Goal: Information Seeking & Learning: Learn about a topic

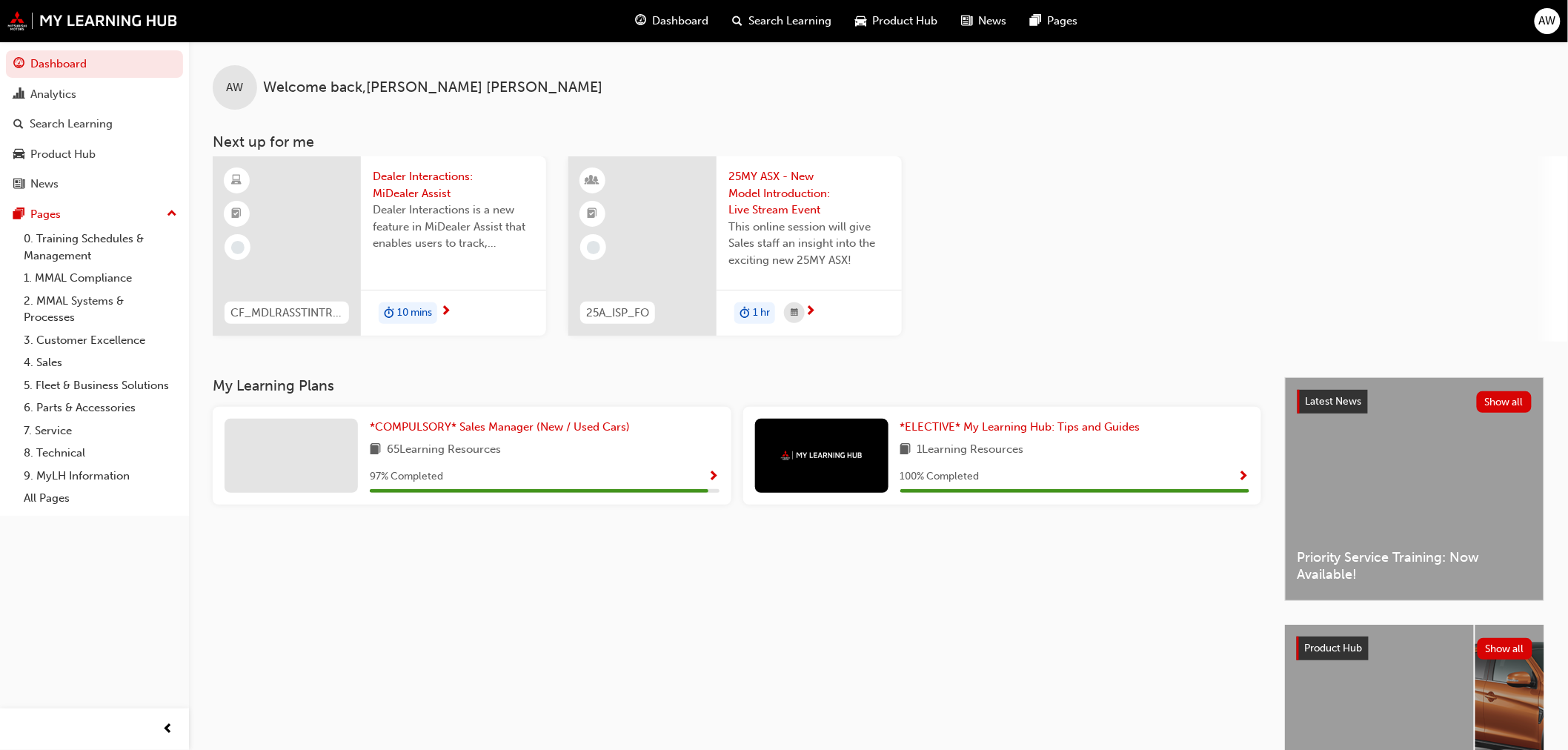
click at [782, 206] on span "25MY ASX - New Model Introduction: Live Stream Event" at bounding box center [809, 193] width 162 height 51
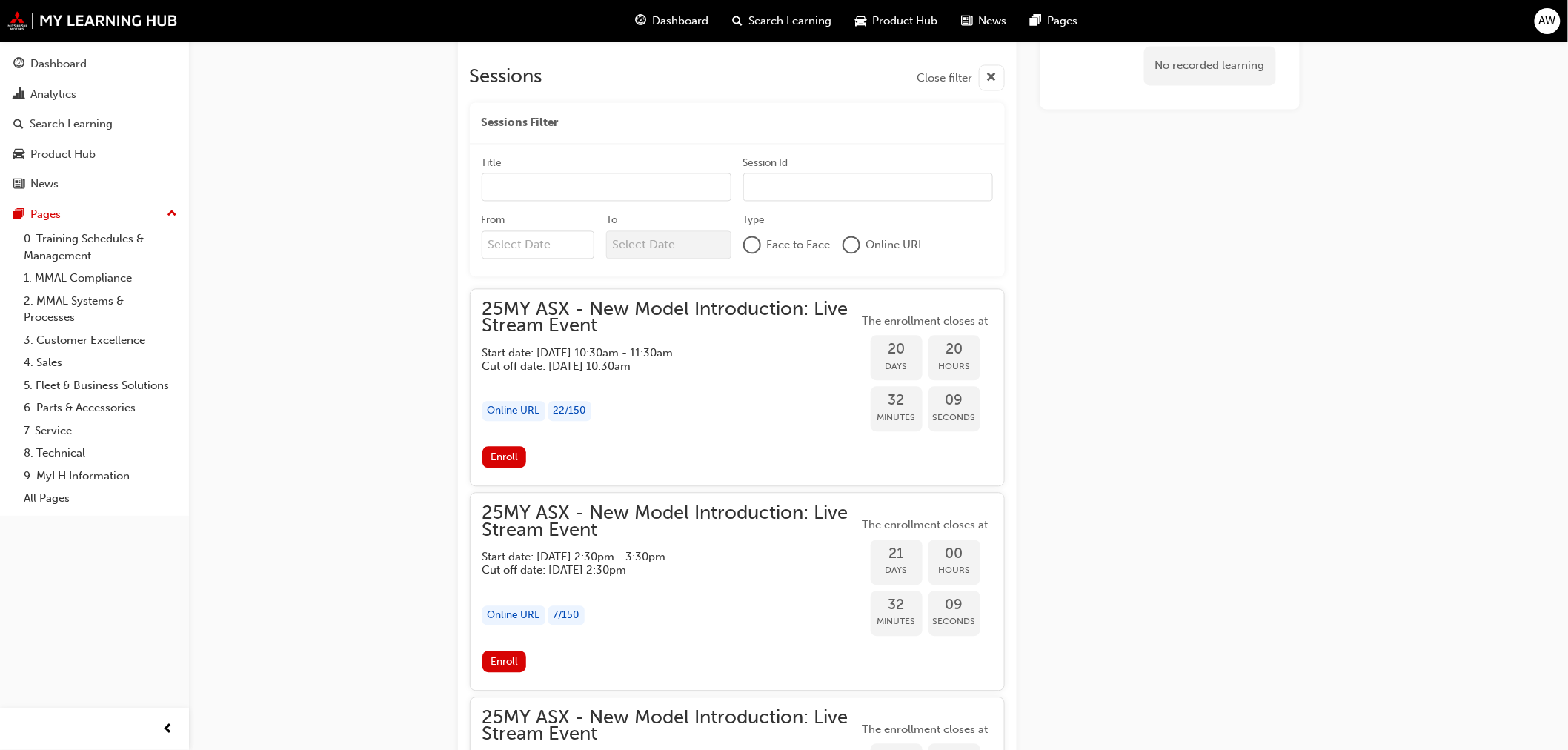
scroll to position [1119, 0]
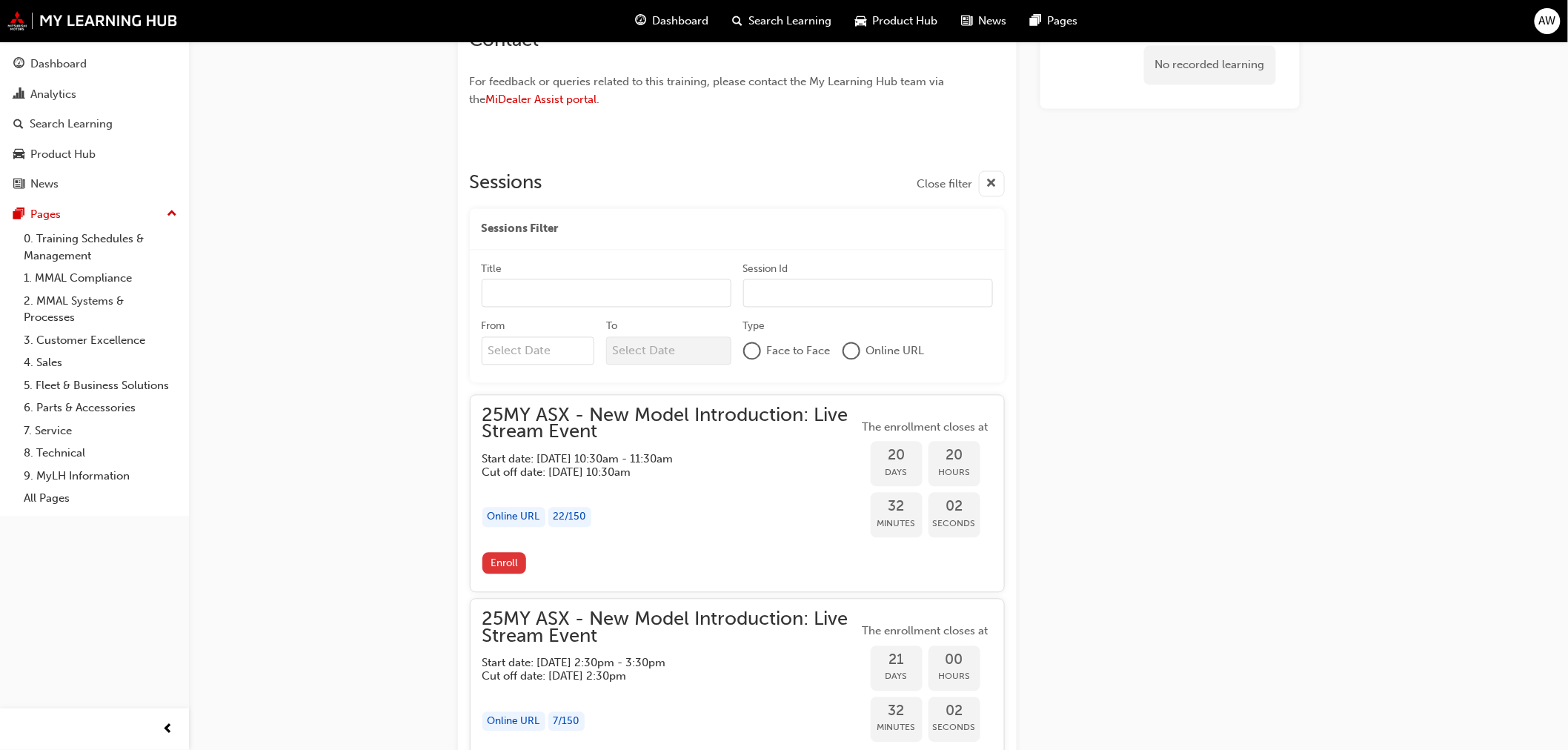
click at [502, 560] on span "Enroll" at bounding box center [504, 563] width 28 height 13
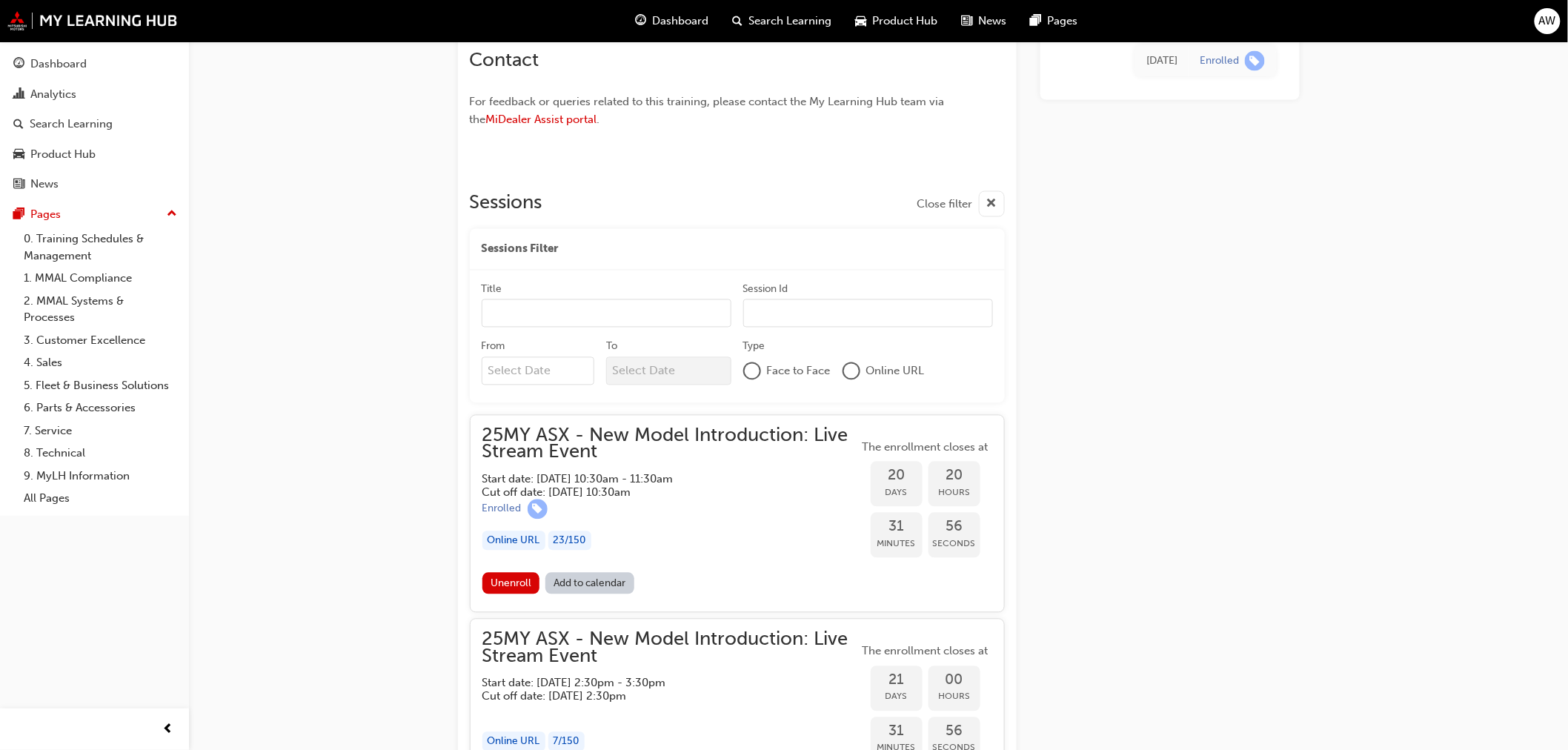
scroll to position [1129, 0]
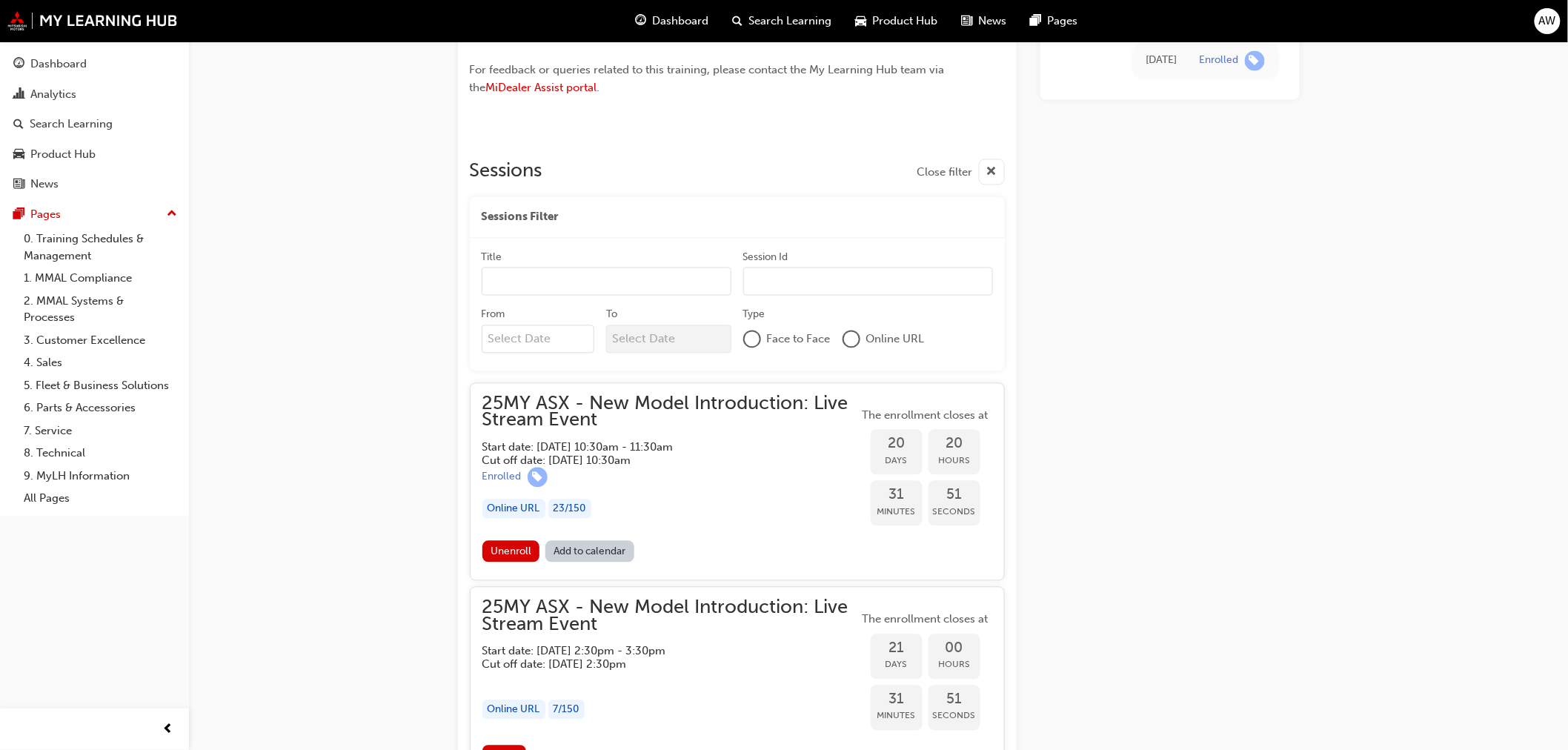
click at [606, 545] on link "Add to calendar" at bounding box center [590, 552] width 89 height 22
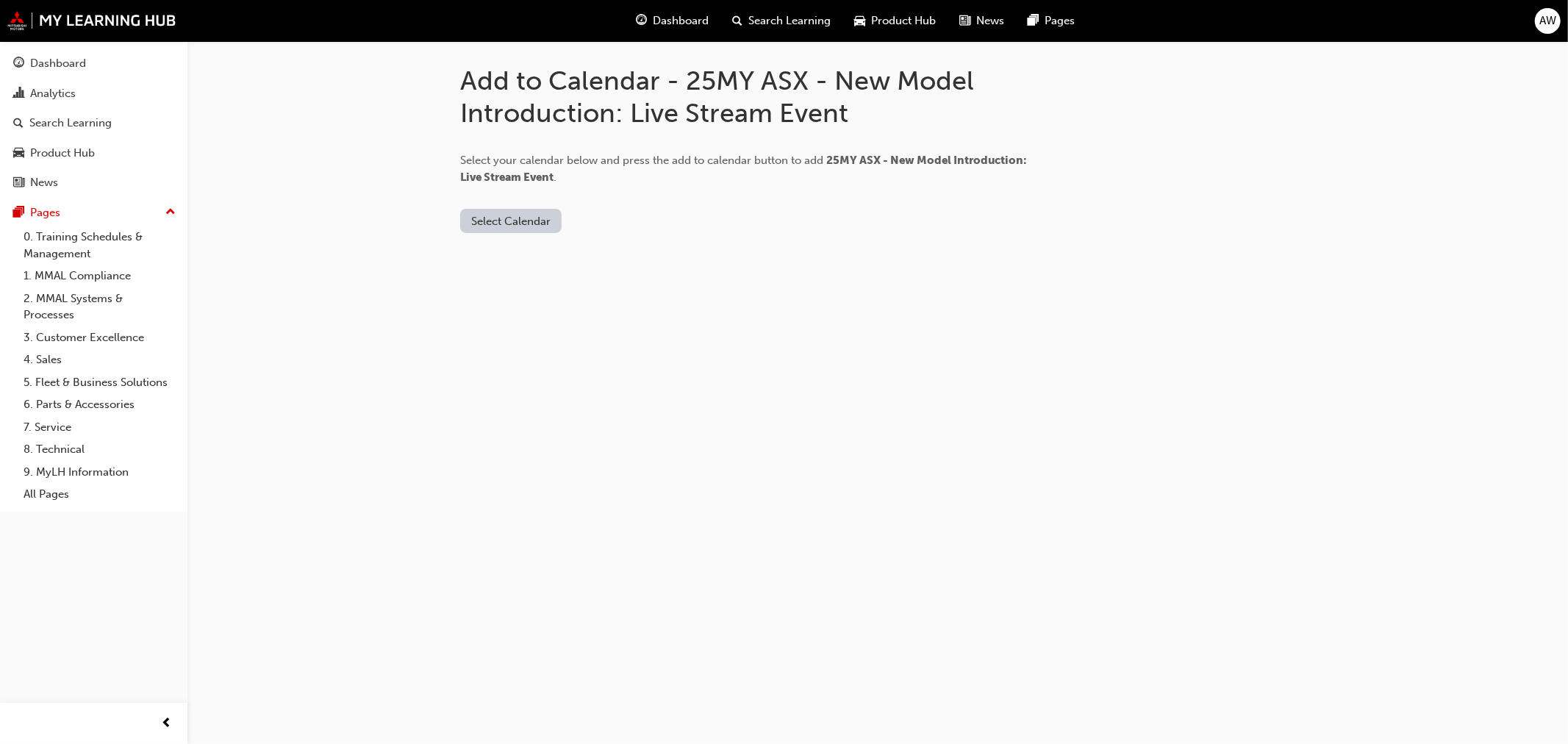
click at [525, 213] on button "Select Calendar" at bounding box center [510, 221] width 101 height 25
click at [511, 252] on div "[DOMAIN_NAME]" at bounding box center [512, 257] width 89 height 17
click at [630, 212] on button "Add to Calendar" at bounding box center [635, 221] width 104 height 25
click at [599, 211] on button "Add to Calendar" at bounding box center [635, 221] width 104 height 25
click at [507, 221] on button "[DOMAIN_NAME]" at bounding box center [515, 221] width 111 height 25
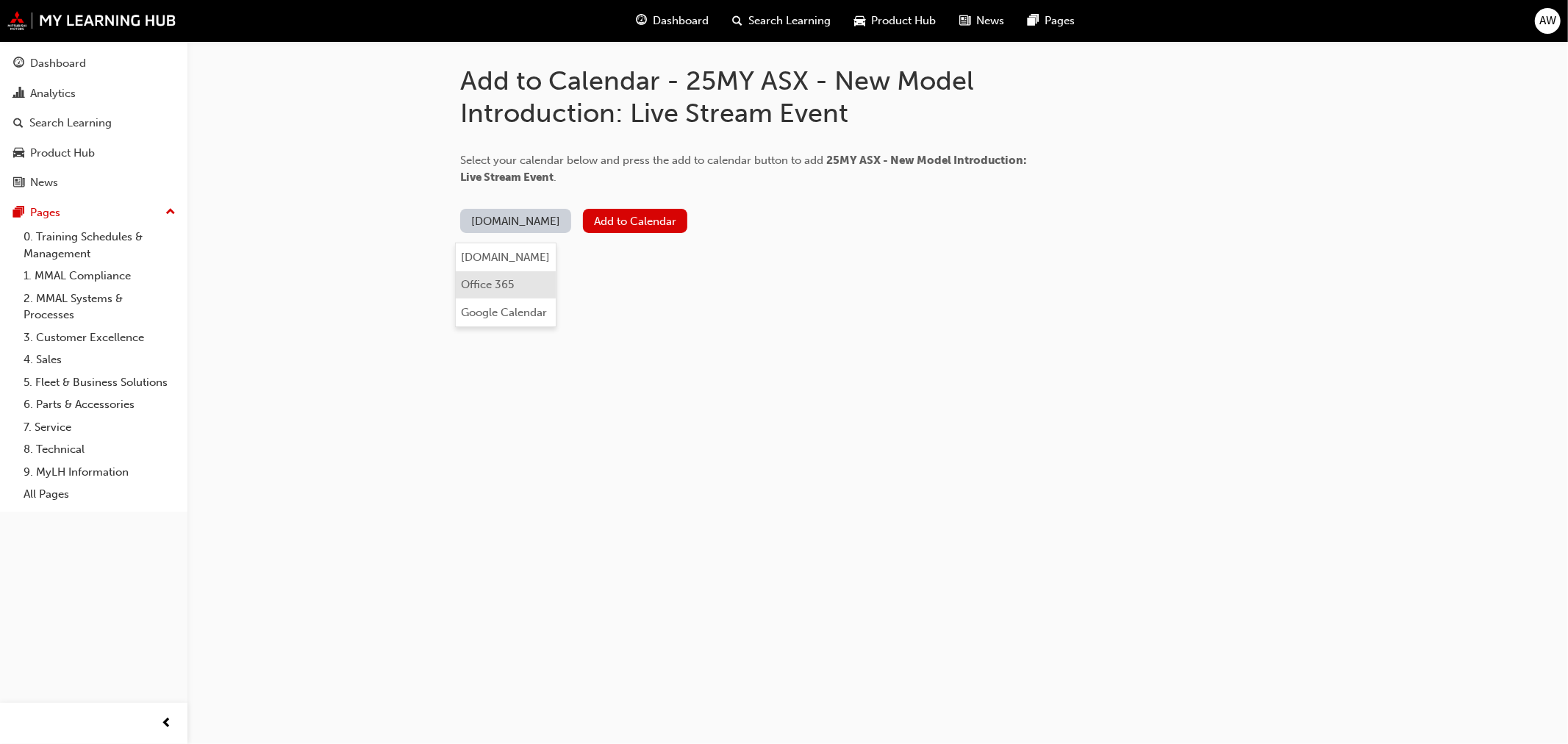
click at [497, 281] on div "Office 365" at bounding box center [489, 285] width 53 height 17
click at [600, 218] on button "Add to Calendar" at bounding box center [599, 221] width 104 height 25
click at [510, 174] on span "25MY ASX - New Model Introduction: Live Stream Event" at bounding box center [743, 169] width 566 height 31
click at [897, 164] on span "25MY ASX - New Model Introduction: Live Stream Event" at bounding box center [743, 169] width 566 height 31
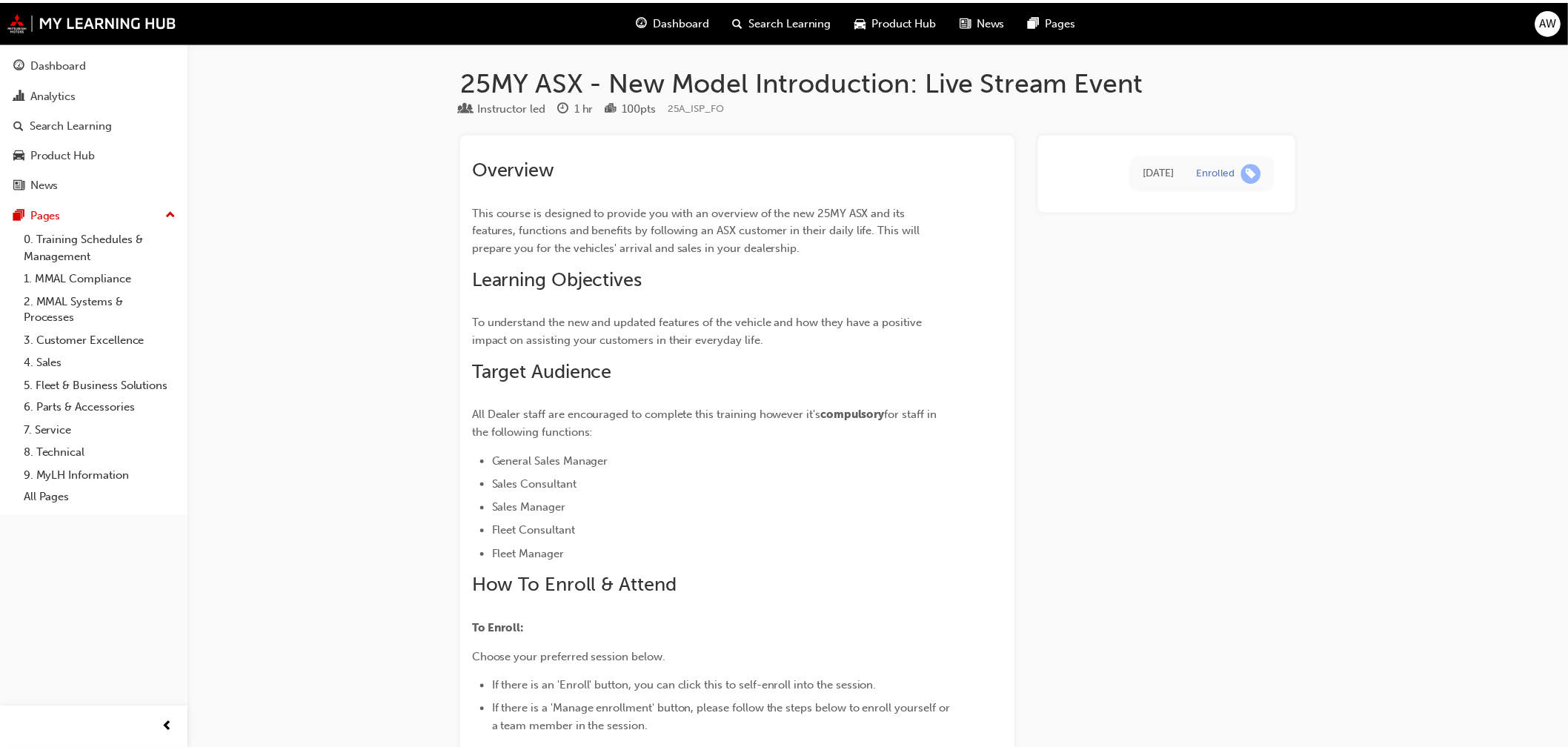
scroll to position [1129, 0]
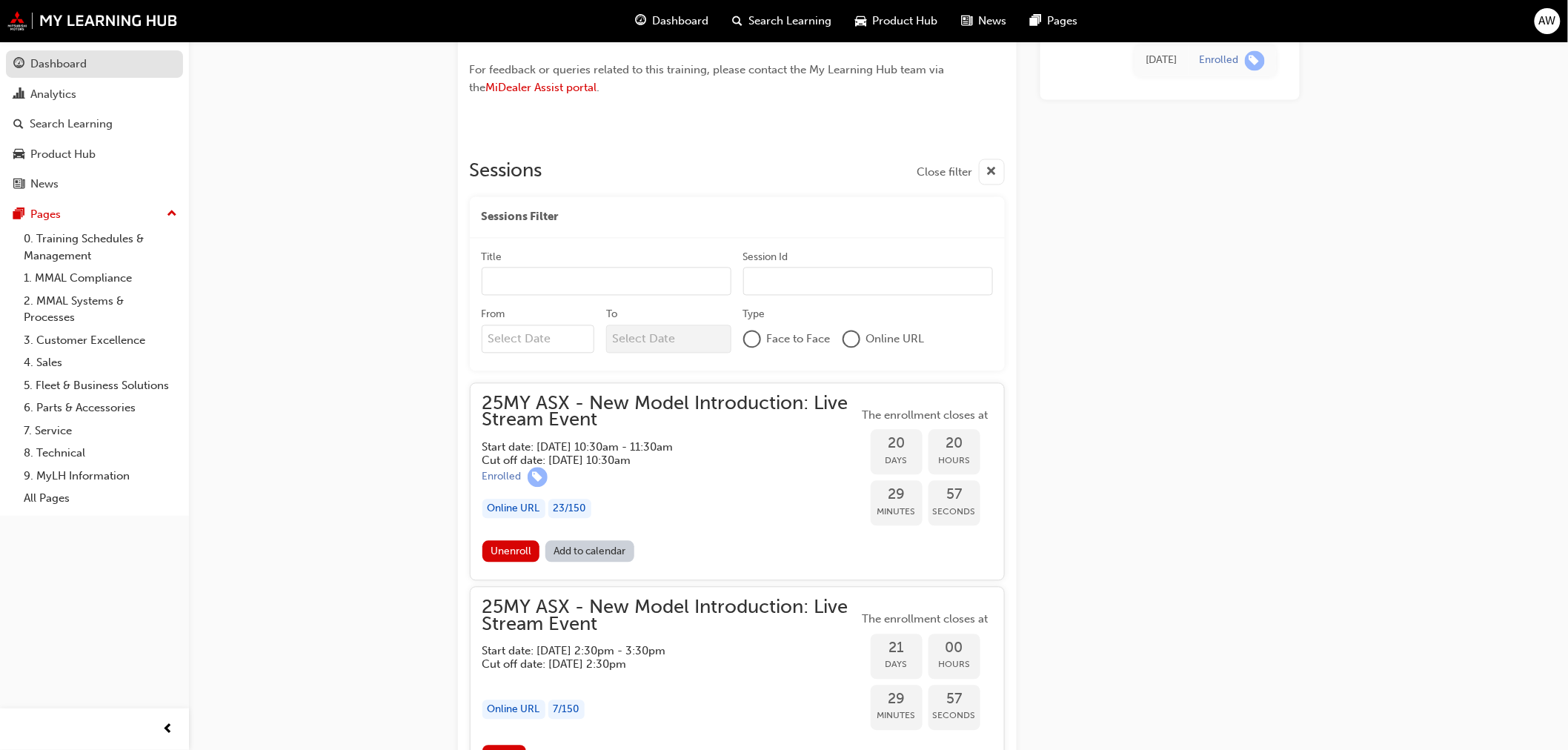
click at [64, 57] on div "Dashboard" at bounding box center [59, 64] width 57 height 17
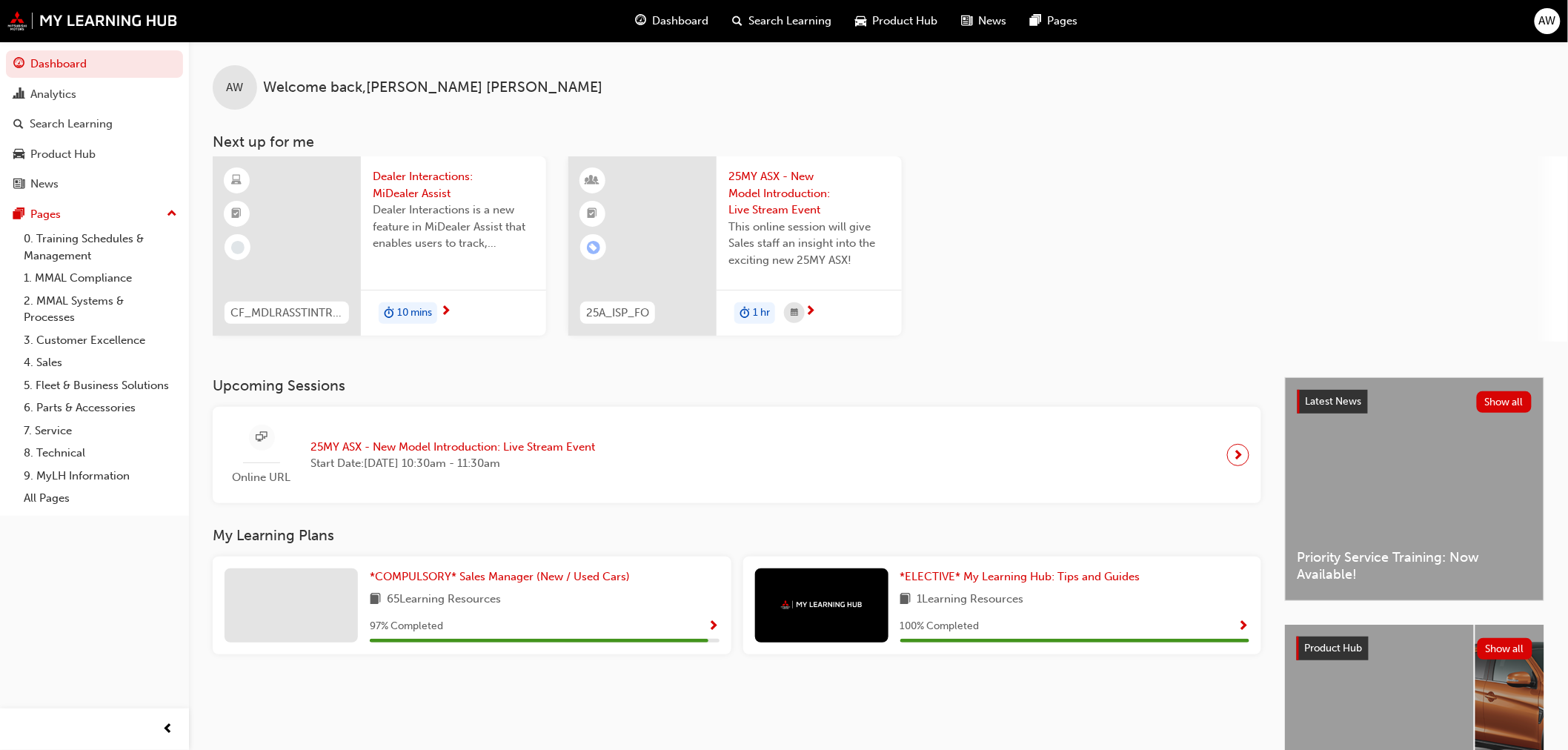
click at [413, 183] on span "Dealer Interactions: MiDealer Assist" at bounding box center [453, 185] width 162 height 34
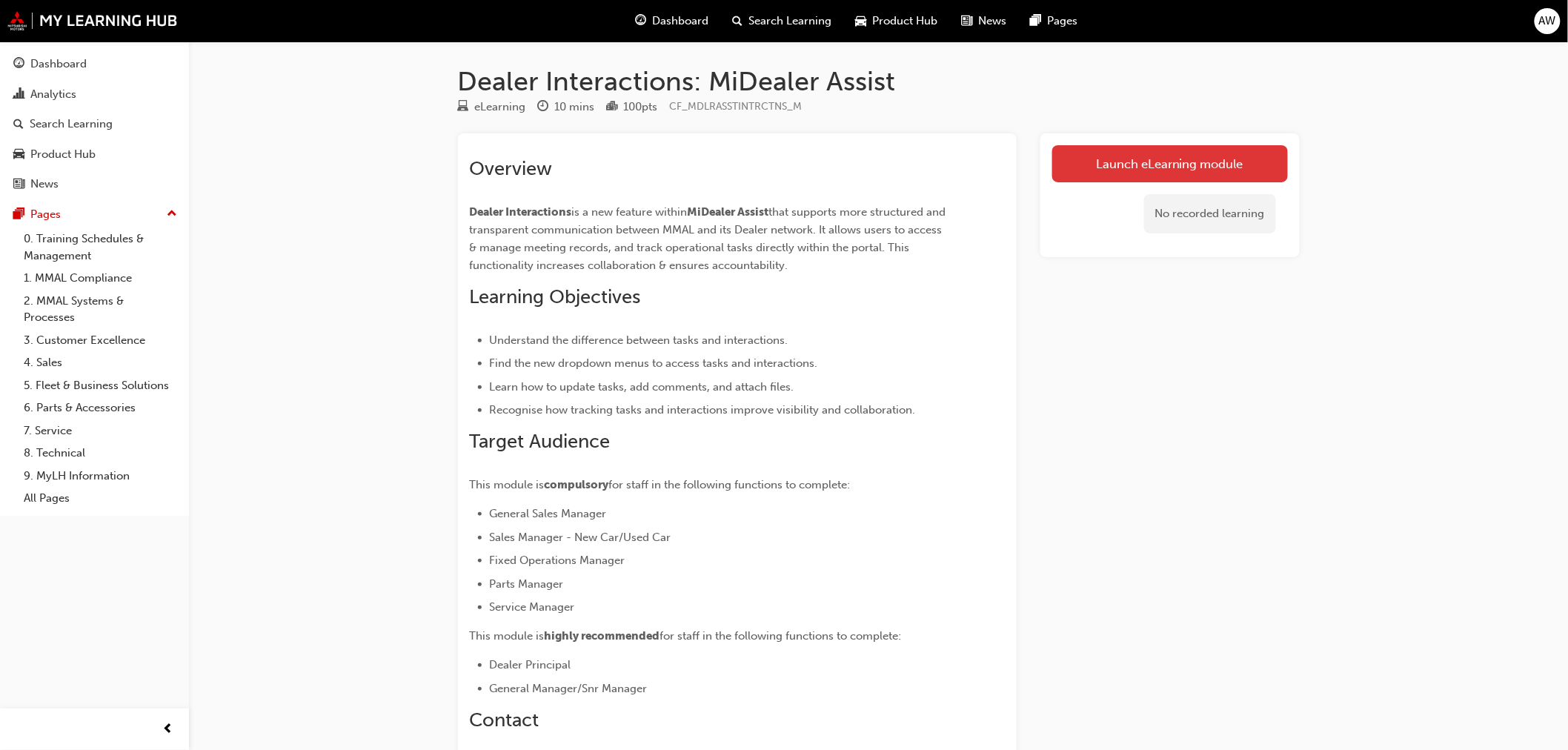
click at [1170, 161] on link "Launch eLearning module" at bounding box center [1170, 163] width 235 height 37
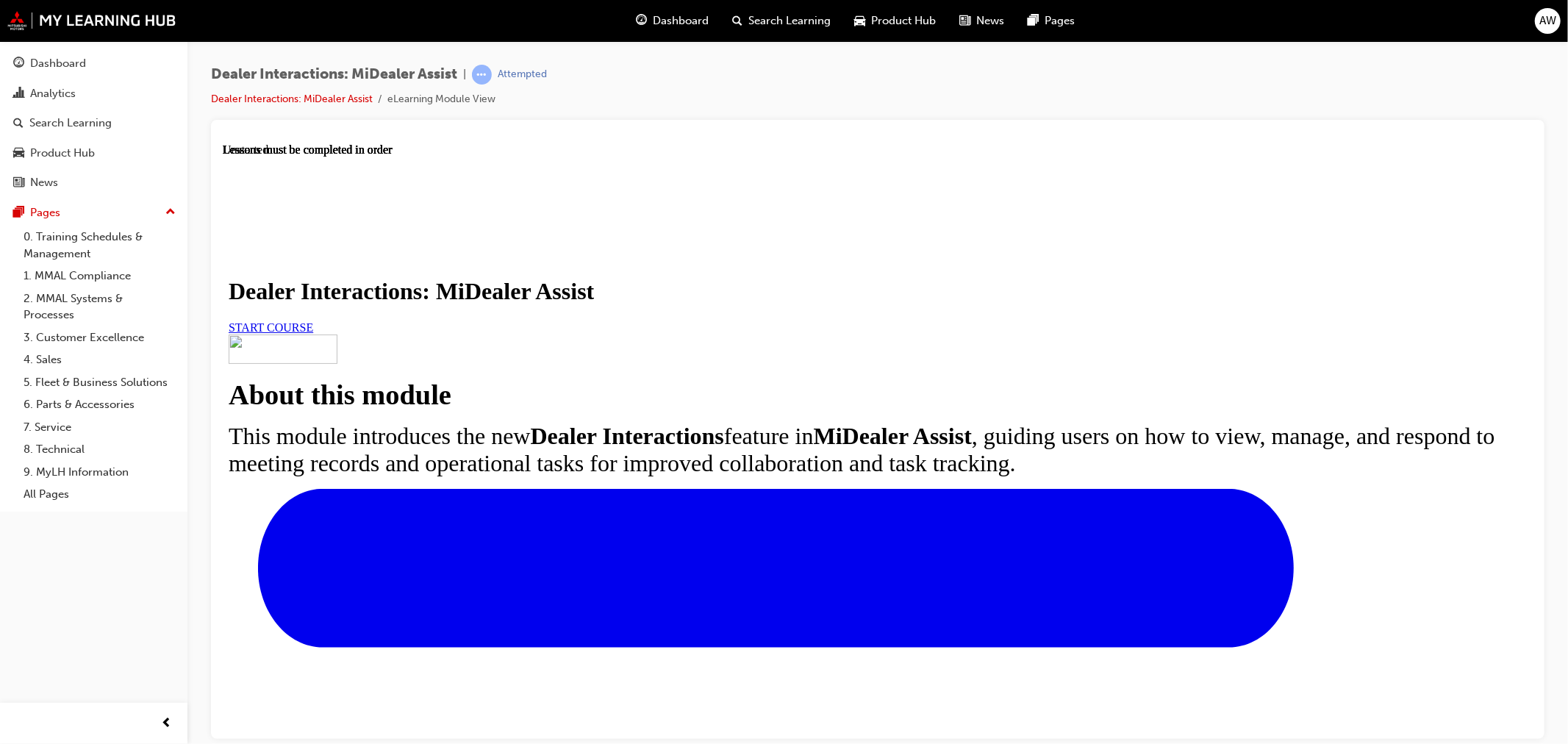
click at [312, 333] on span "START COURSE" at bounding box center [270, 326] width 85 height 13
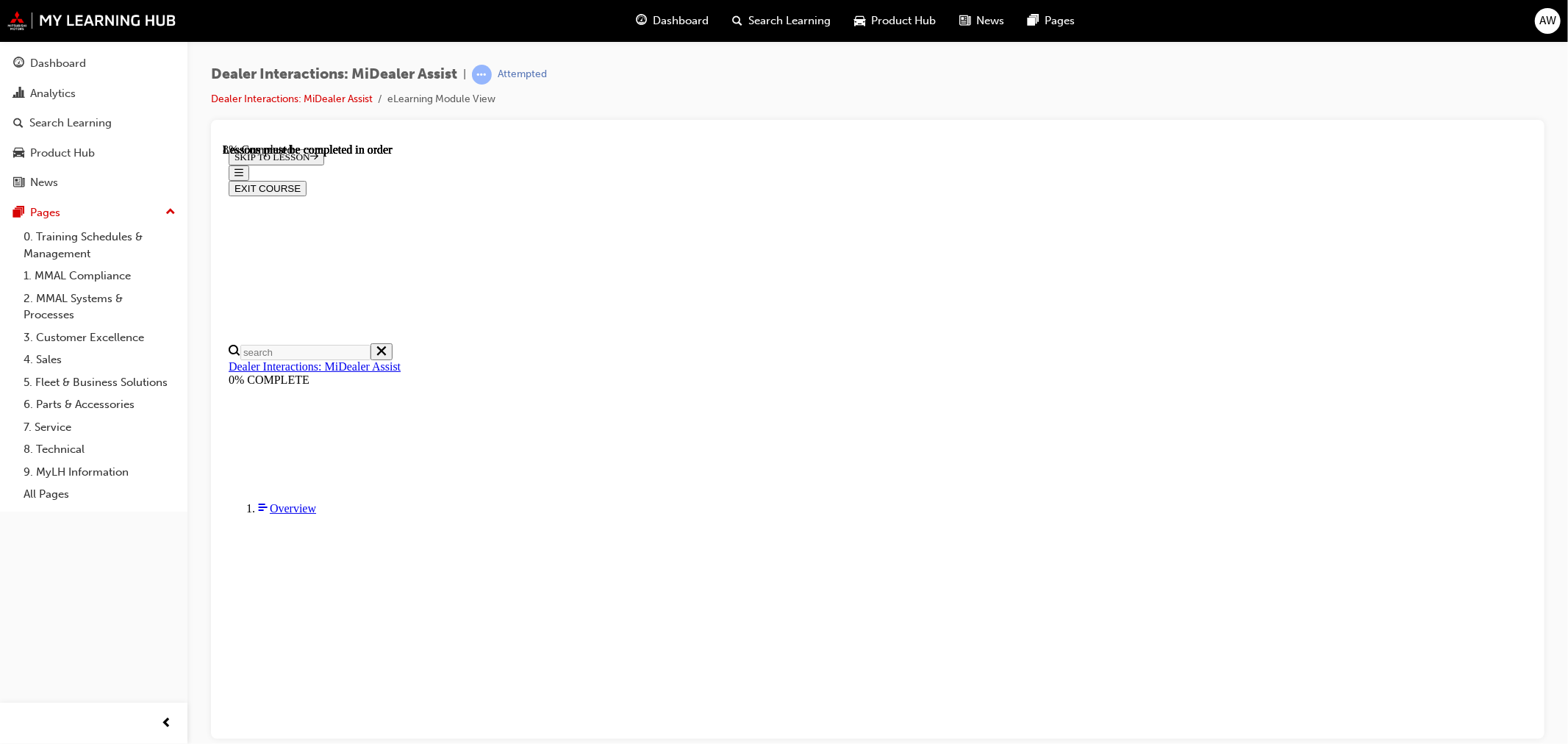
scroll to position [297, 0]
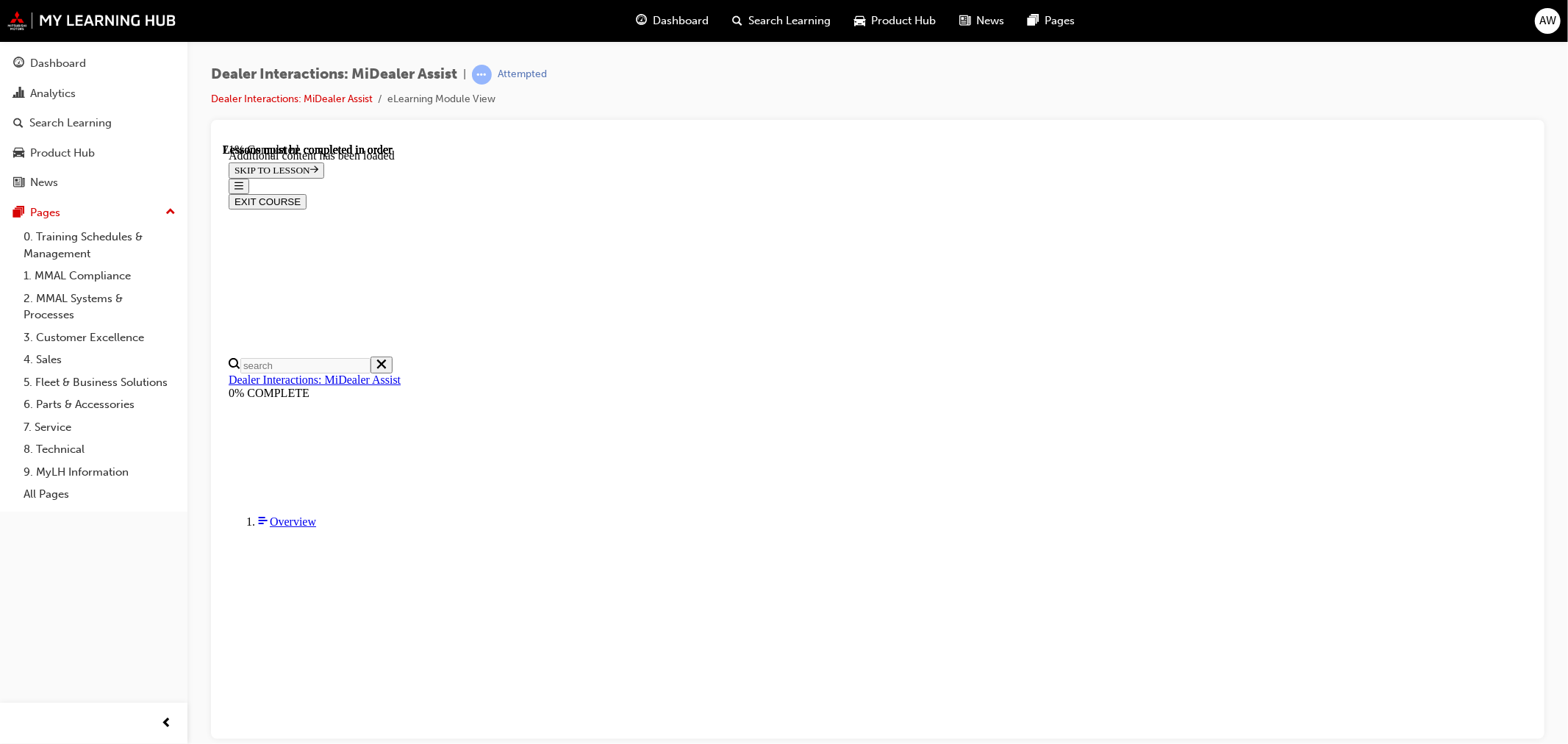
scroll to position [3157, 0]
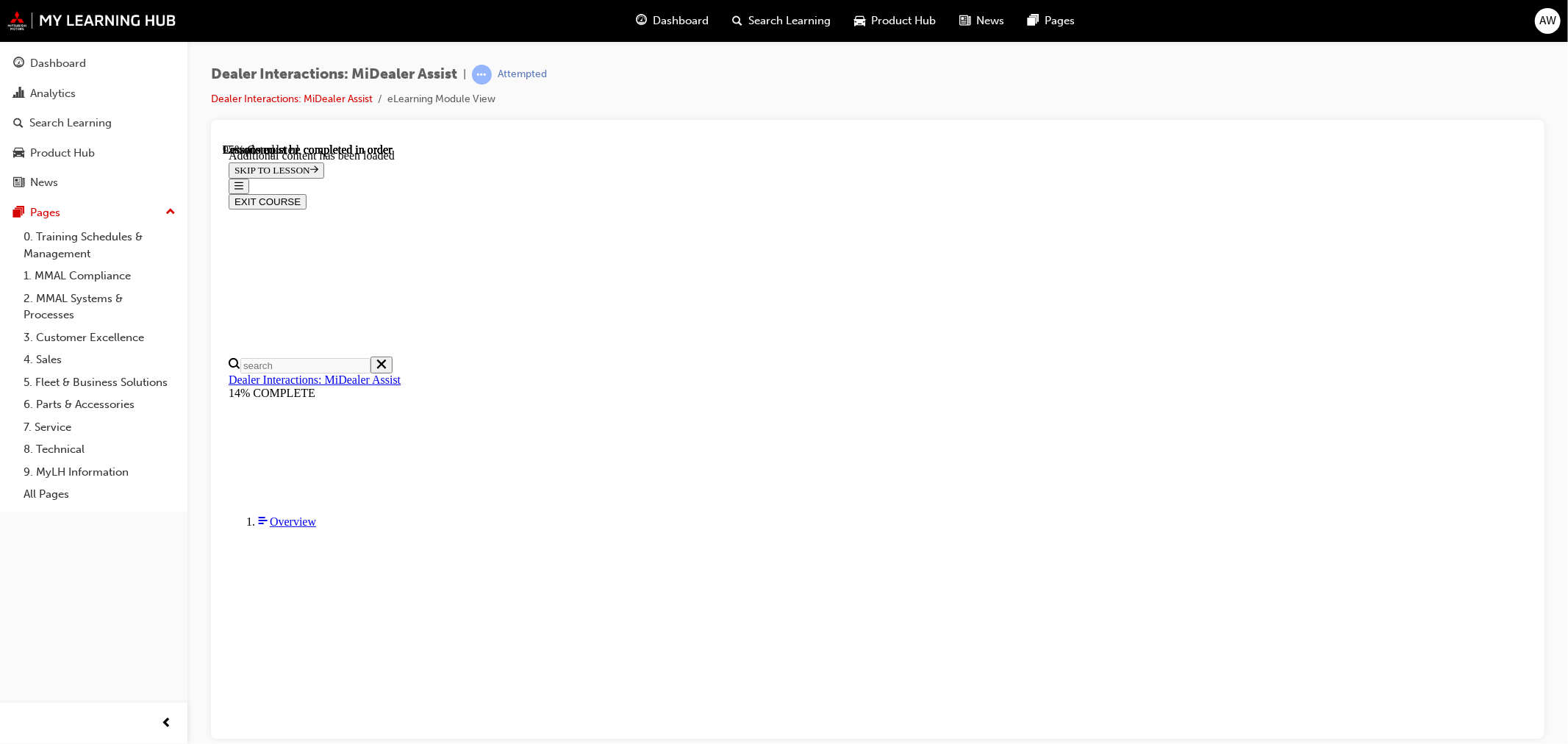
scroll to position [4099, 0]
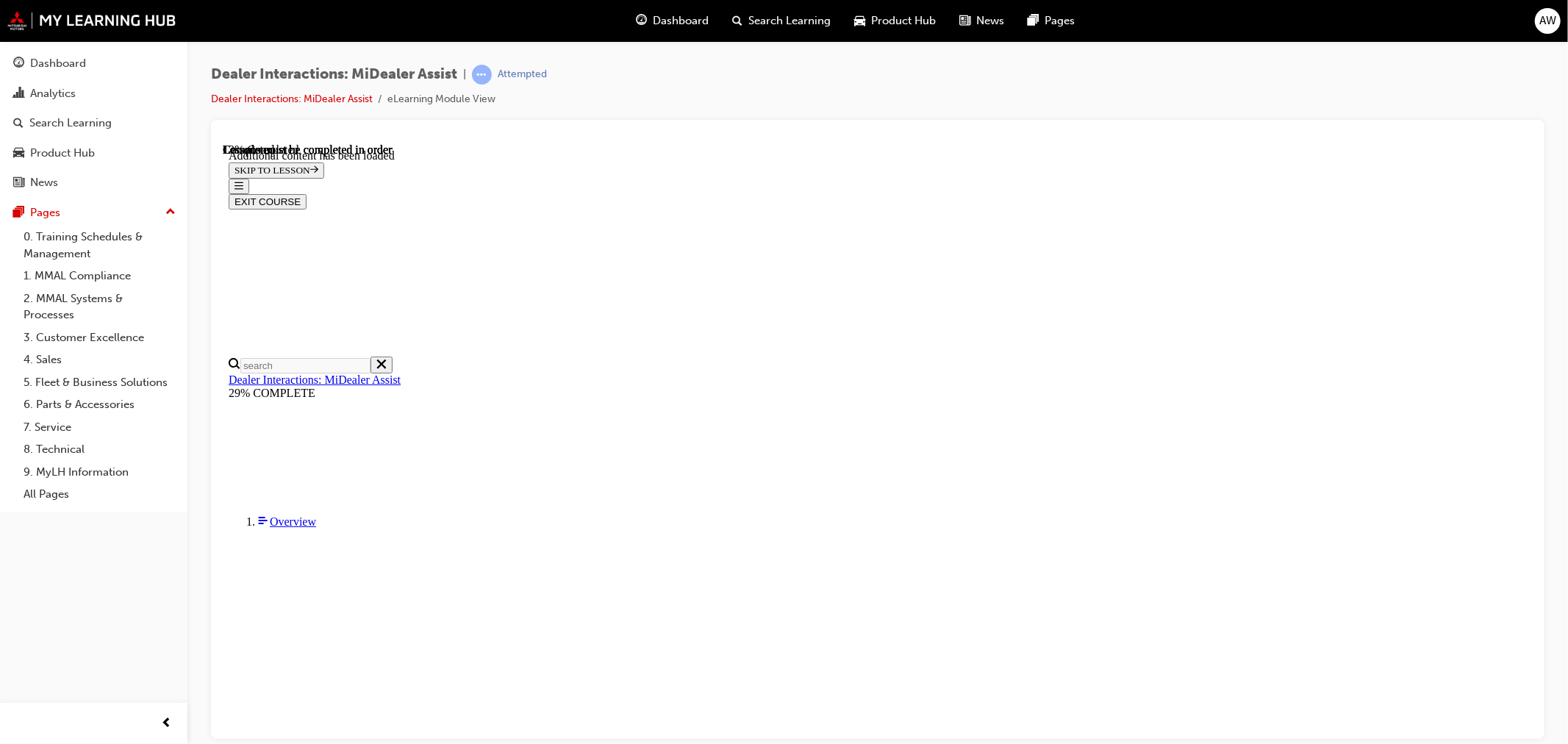
scroll to position [537, 0]
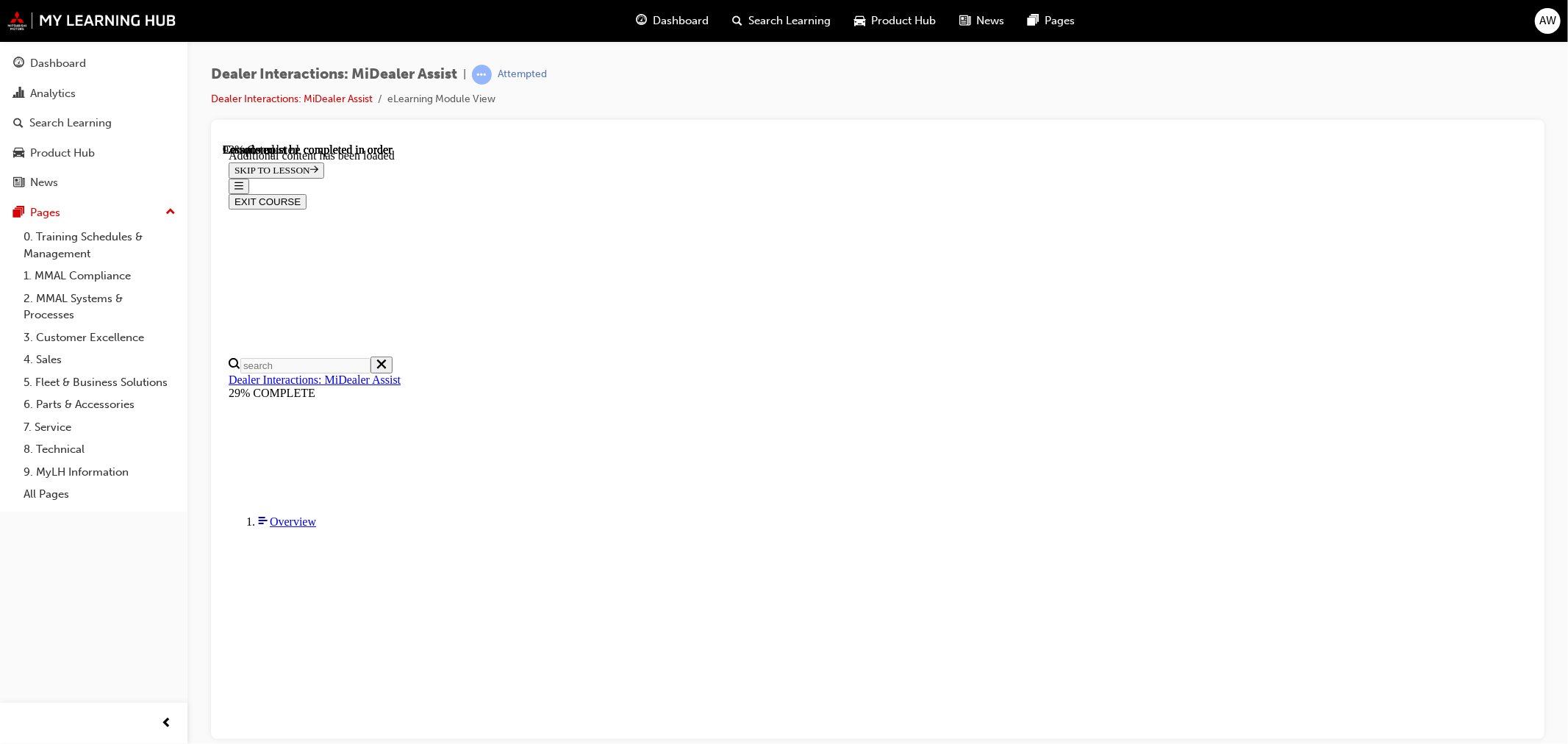
scroll to position [3305, 0]
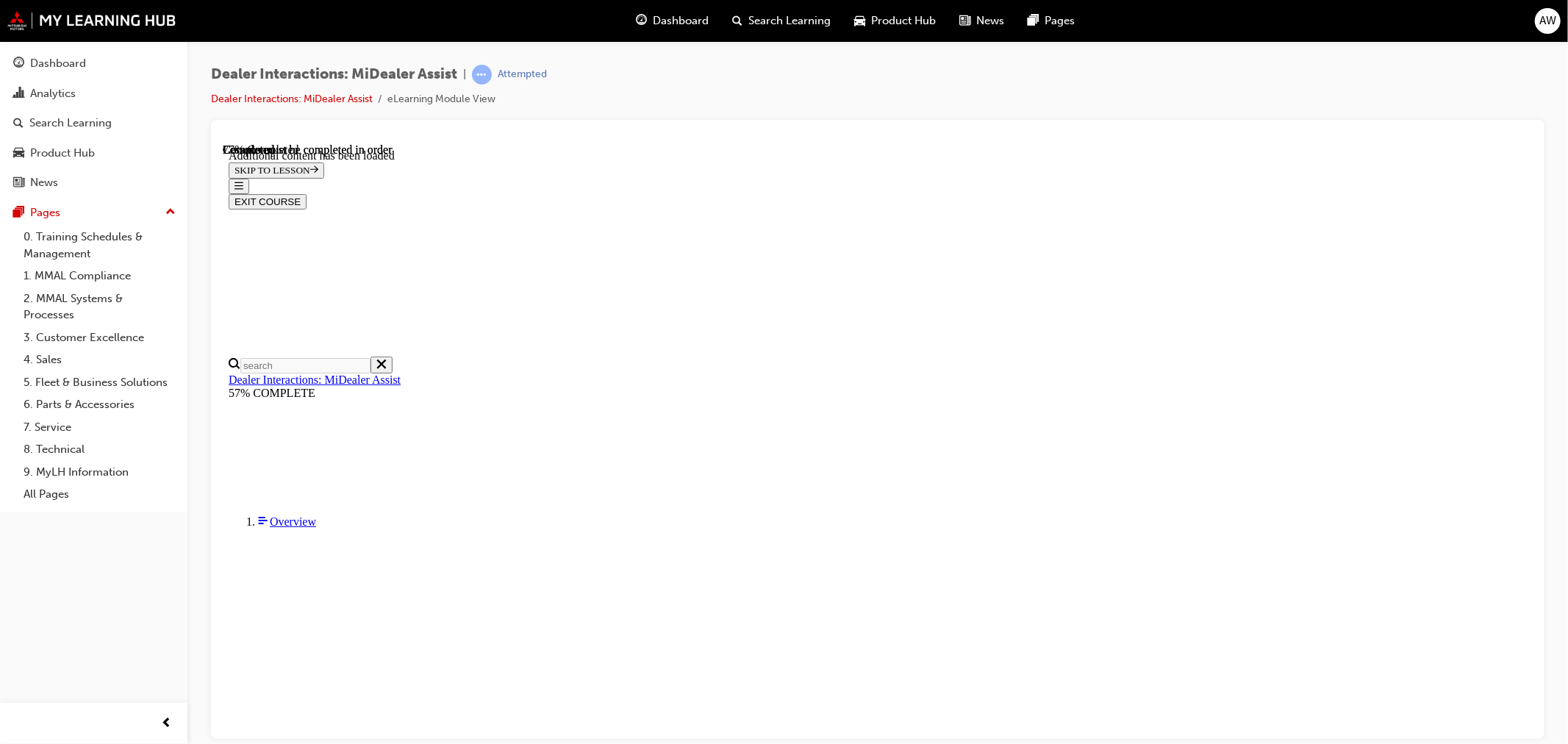
scroll to position [1814, 0]
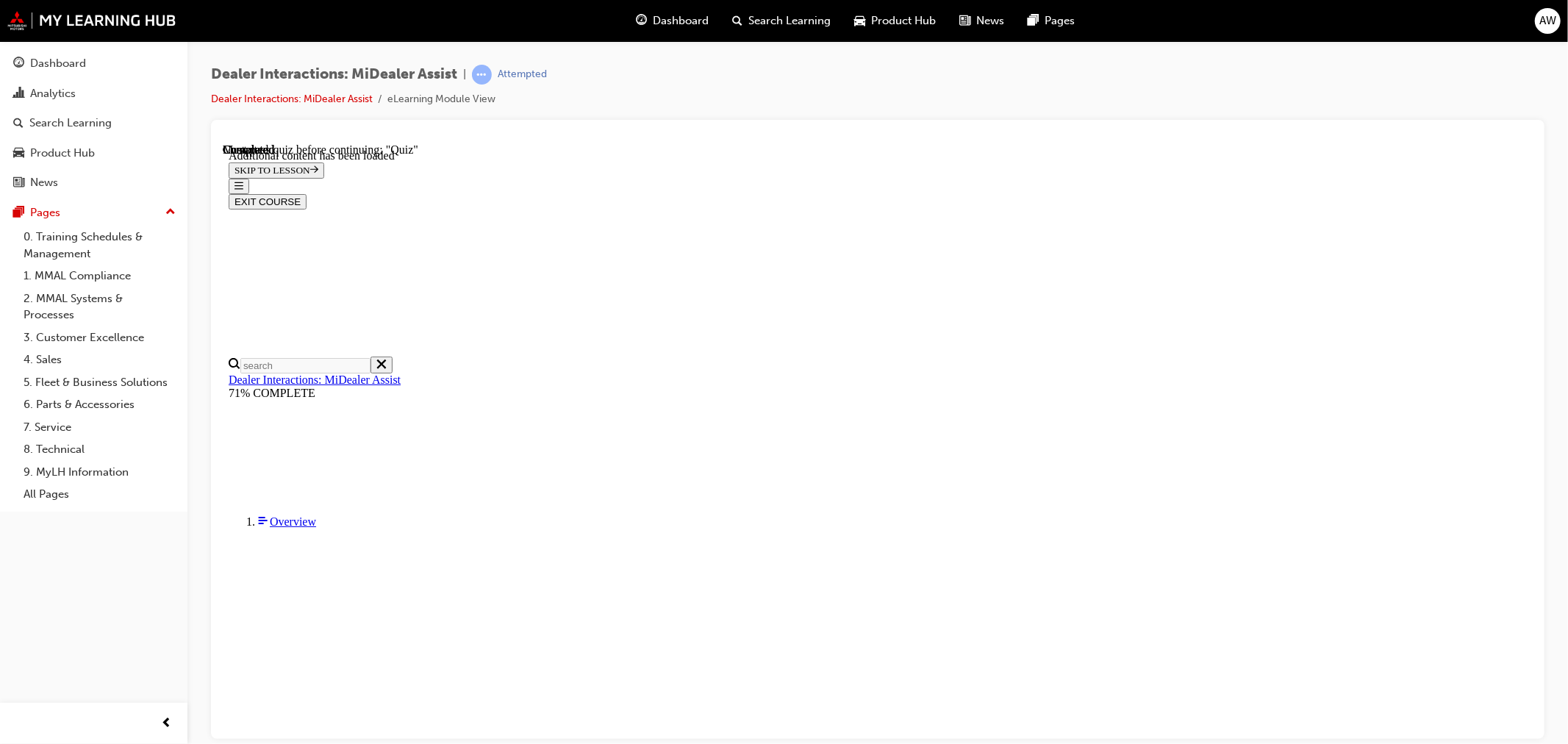
radio input "true"
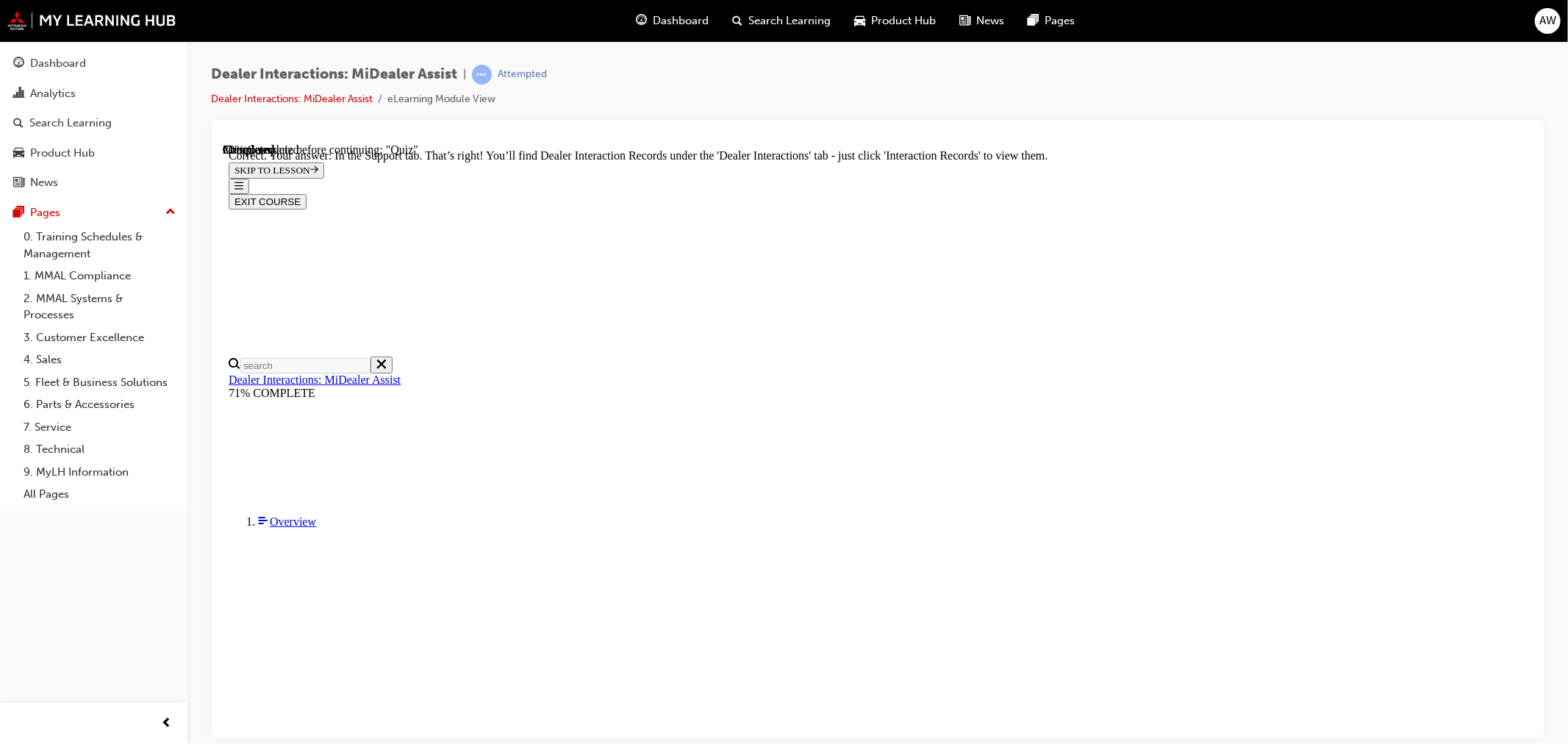
scroll to position [304, 0]
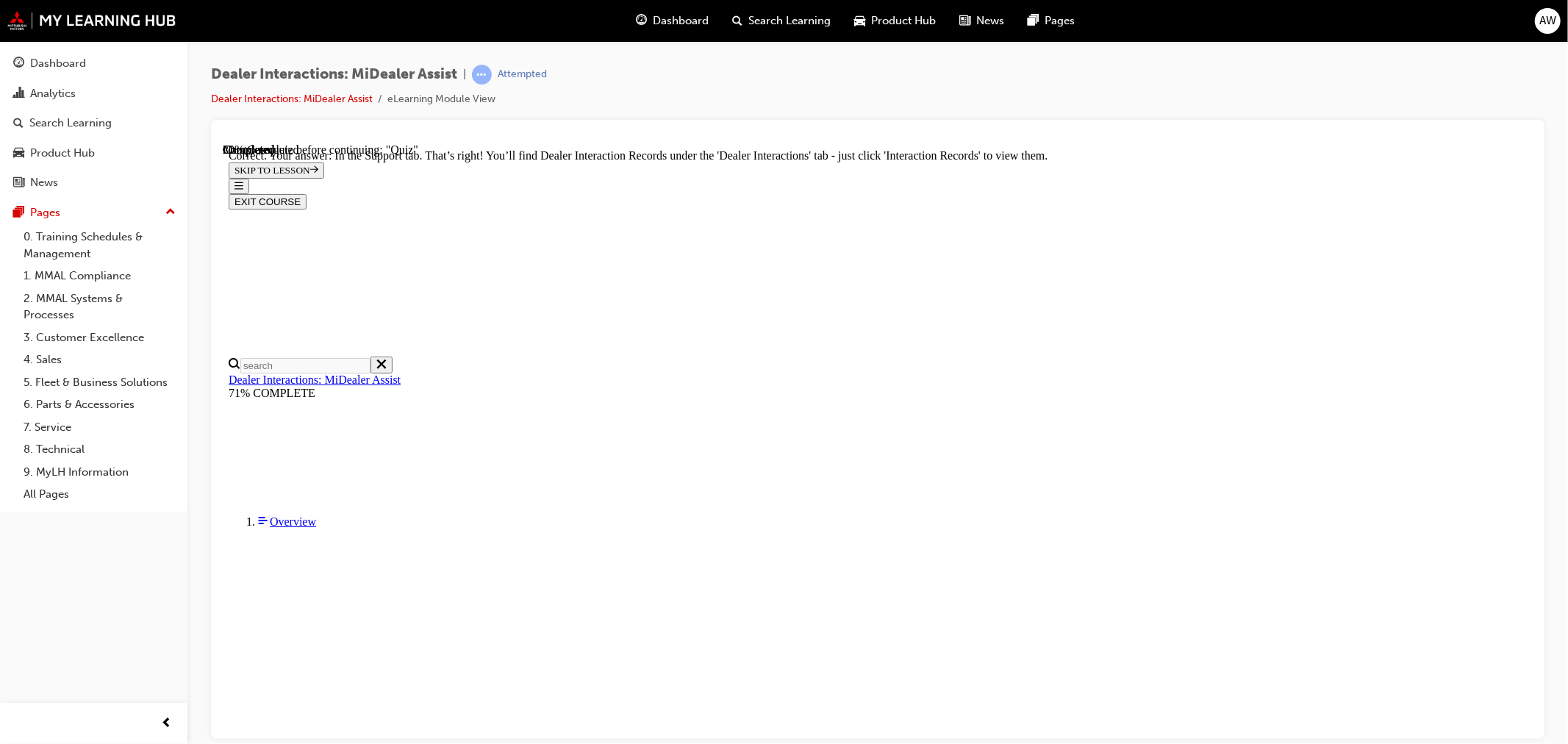
radio input "true"
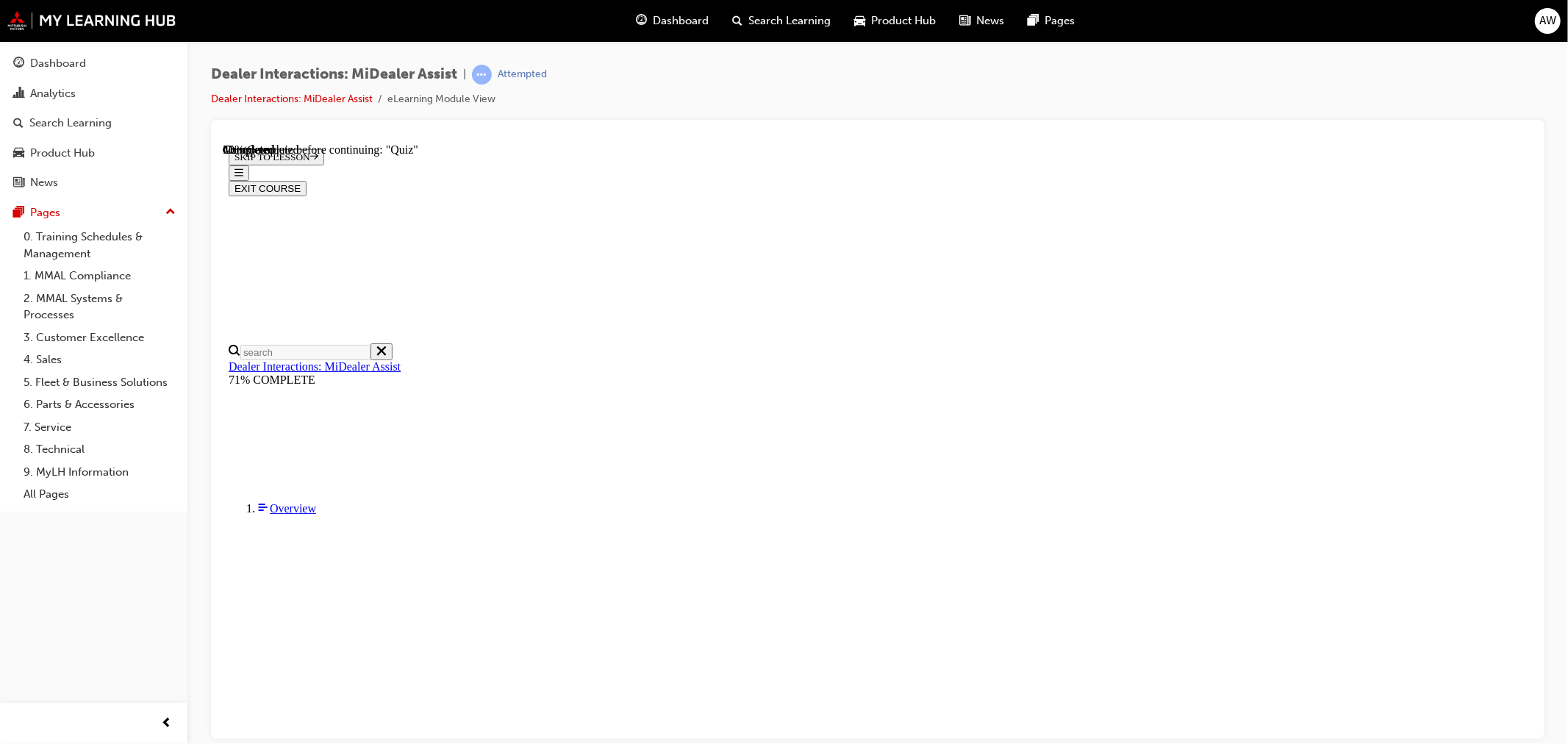
radio input "true"
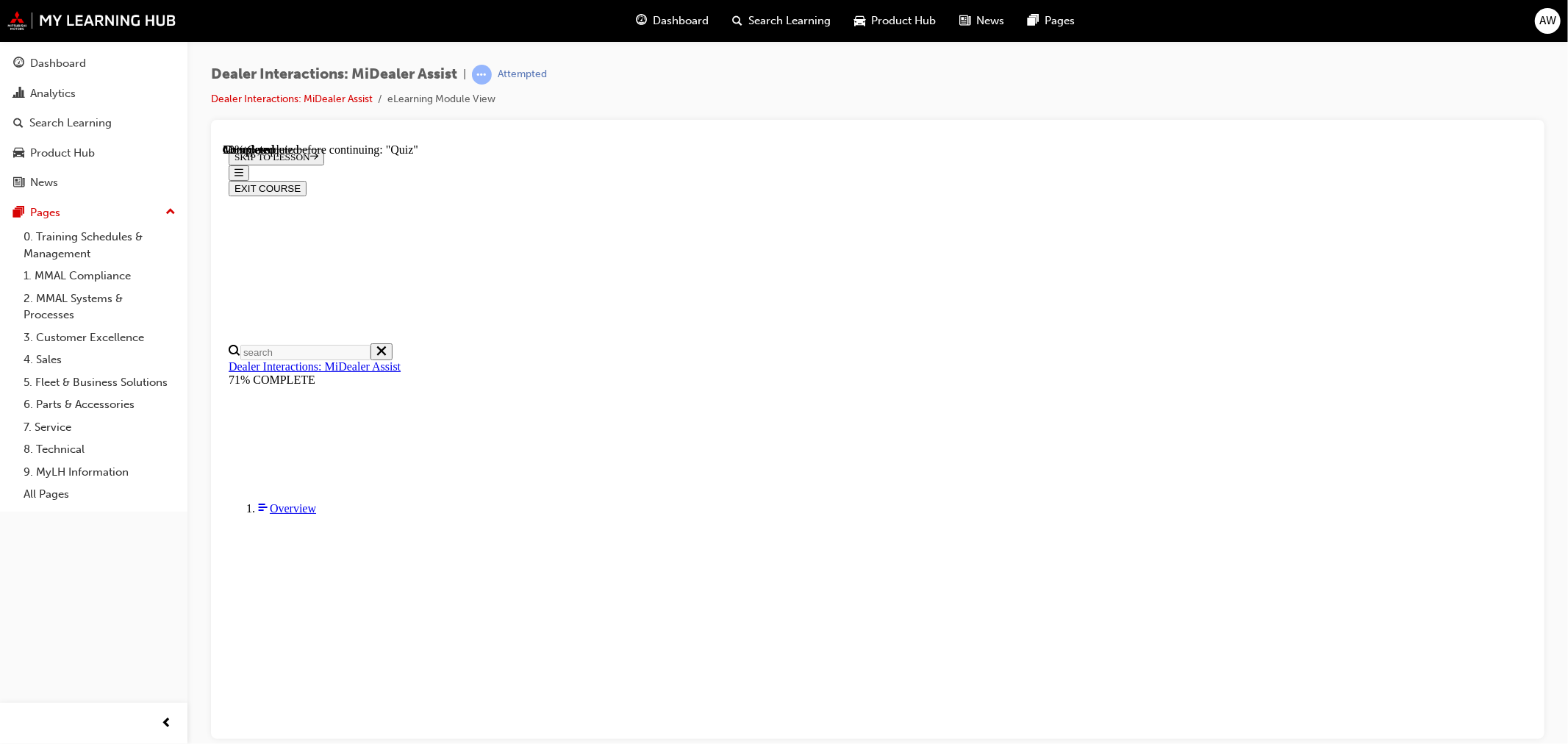
radio input "true"
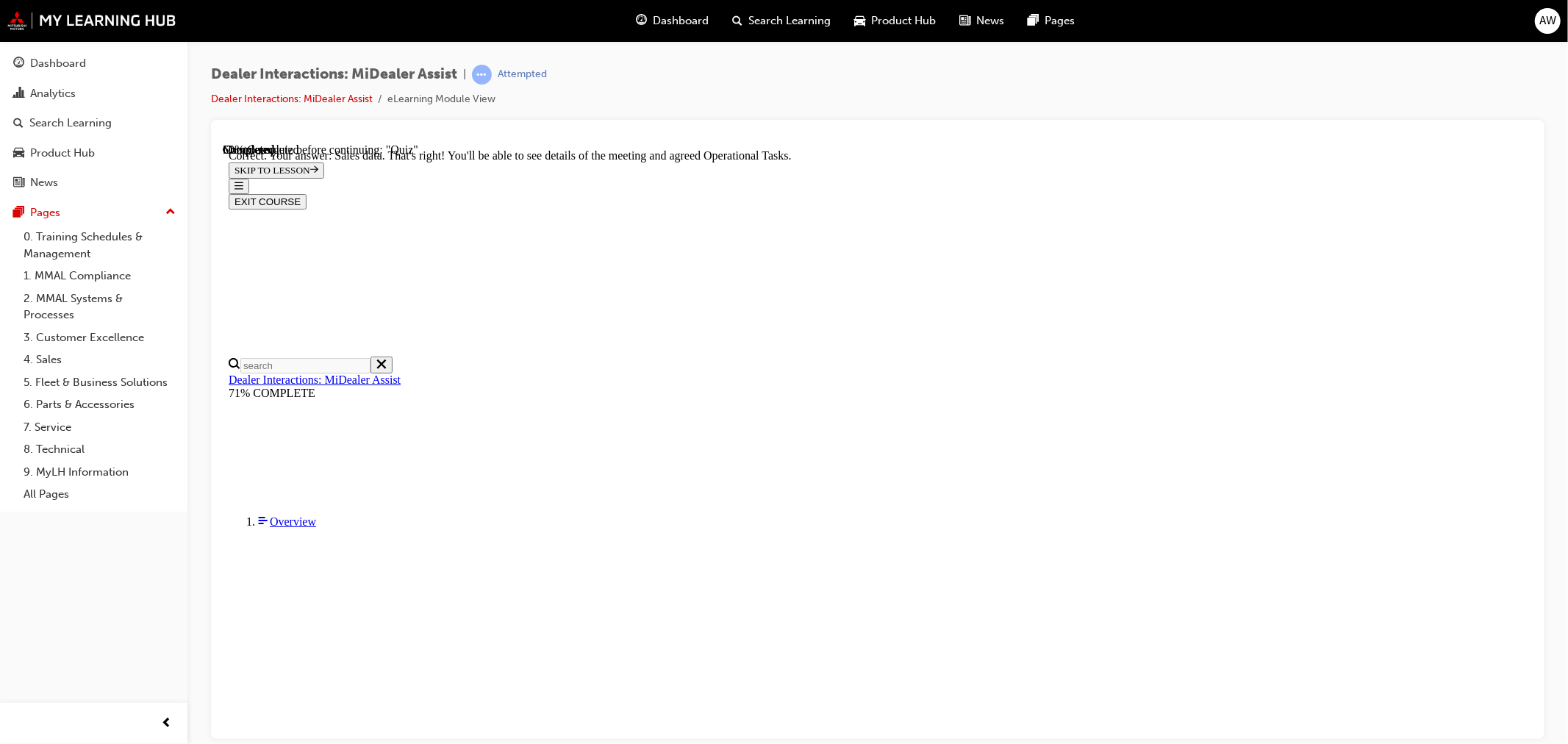
scroll to position [304, 0]
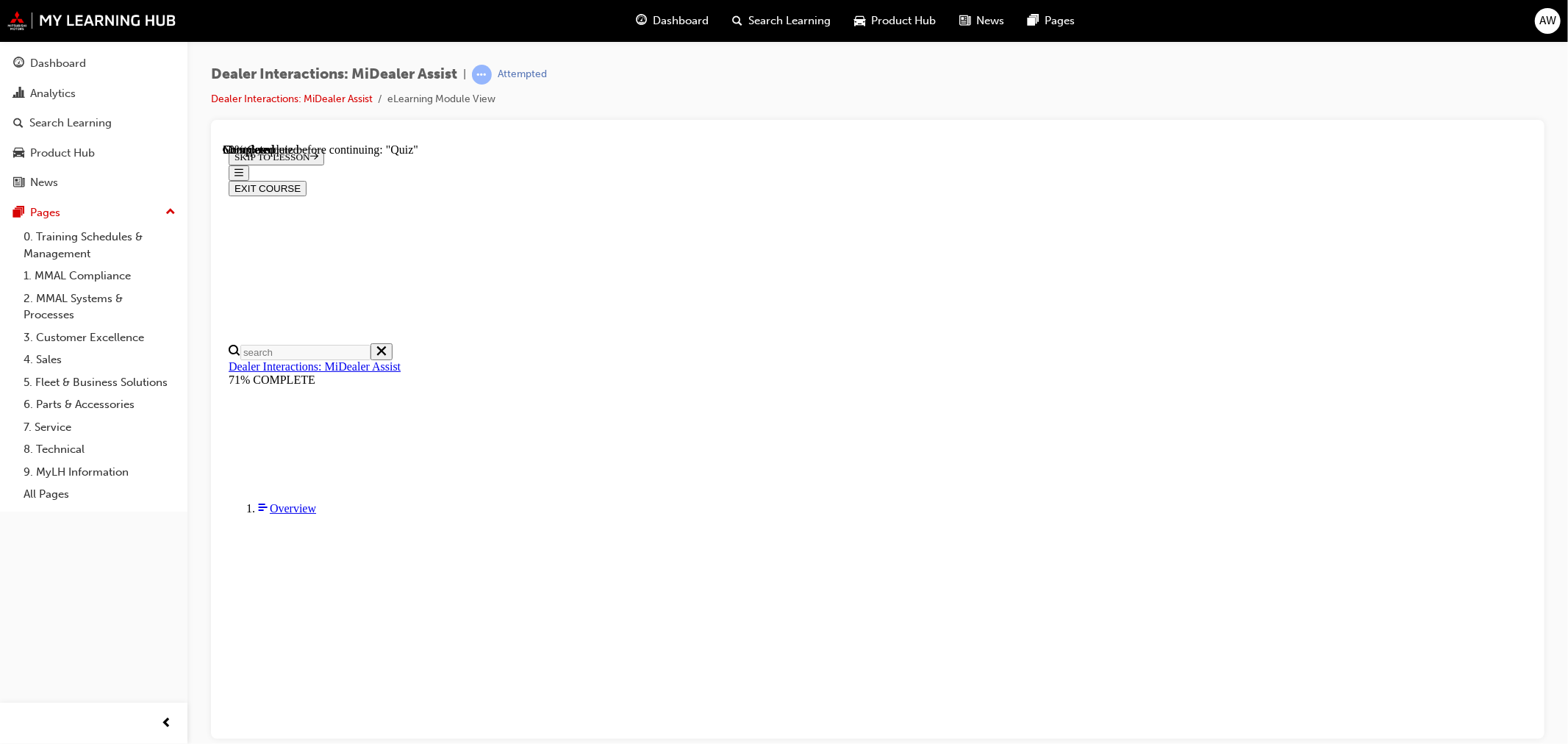
scroll to position [152, 0]
radio input "true"
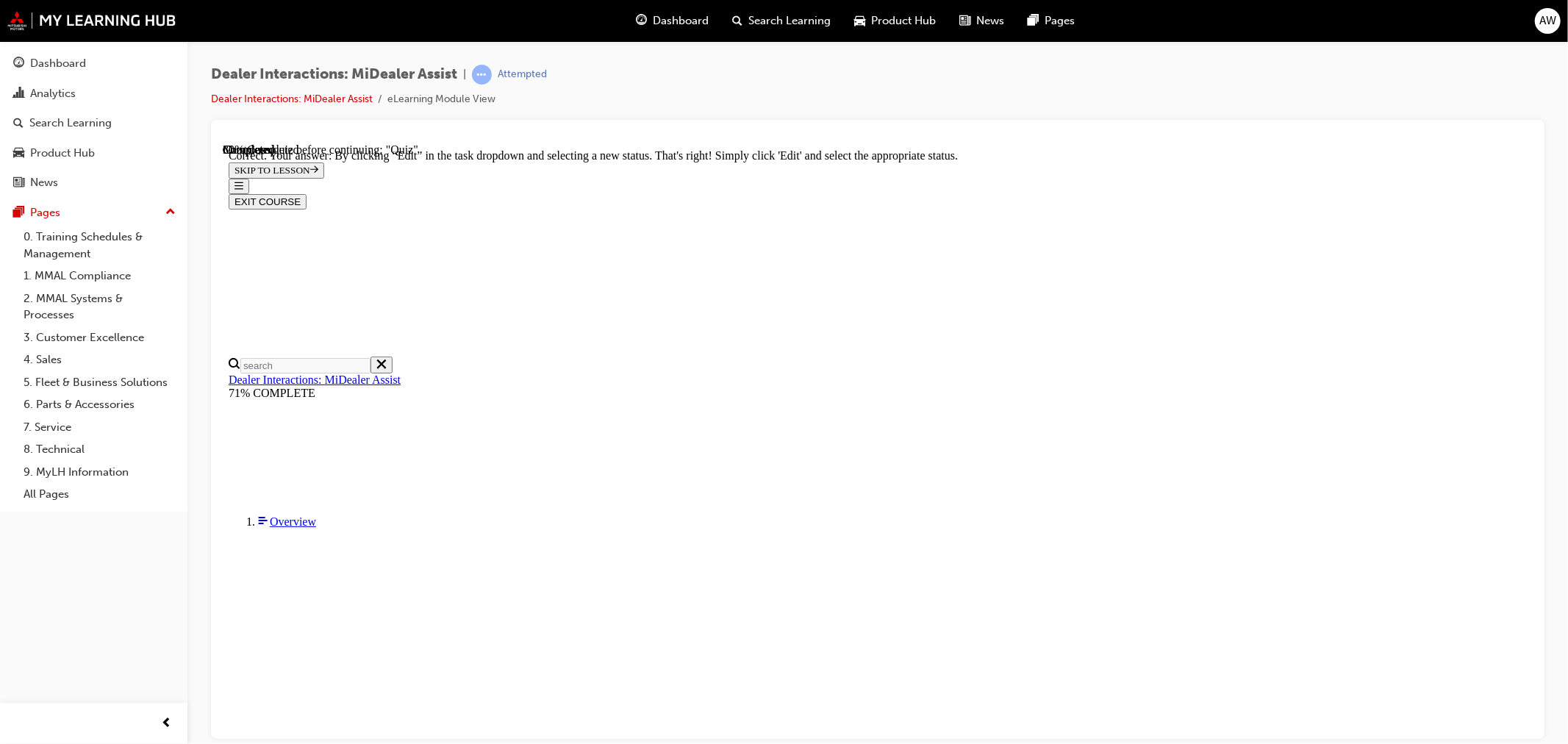
scroll to position [308, 0]
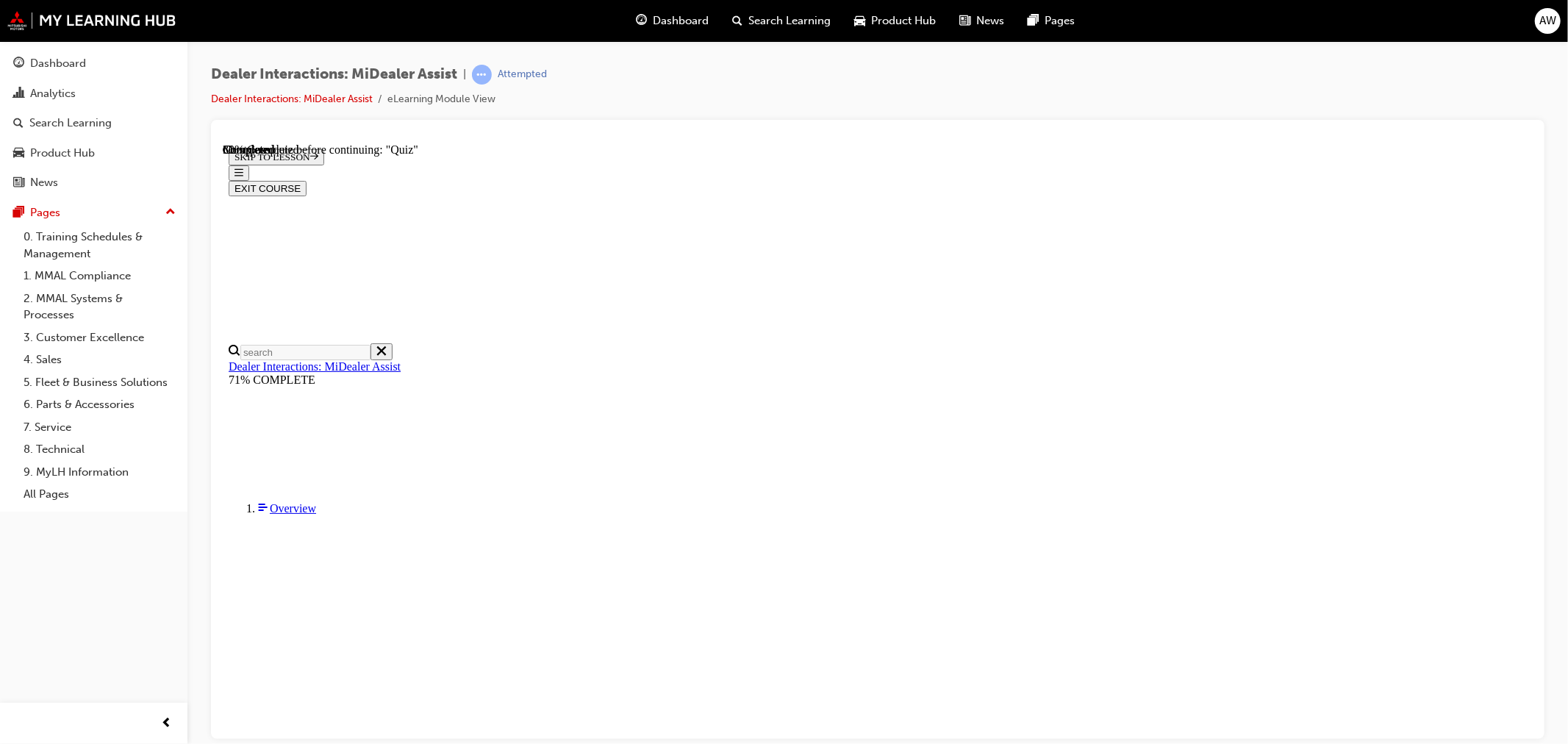
radio input "true"
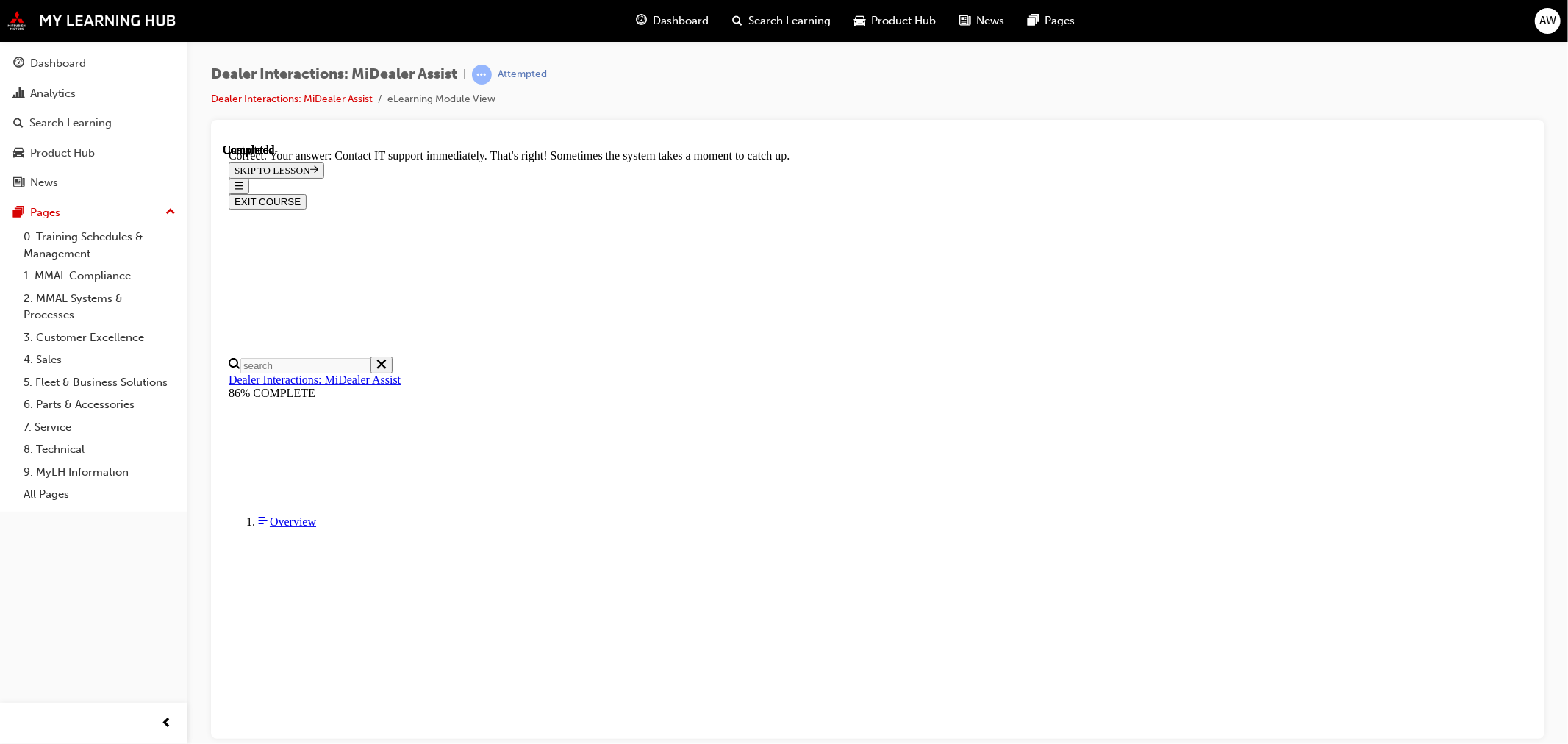
scroll to position [314, 0]
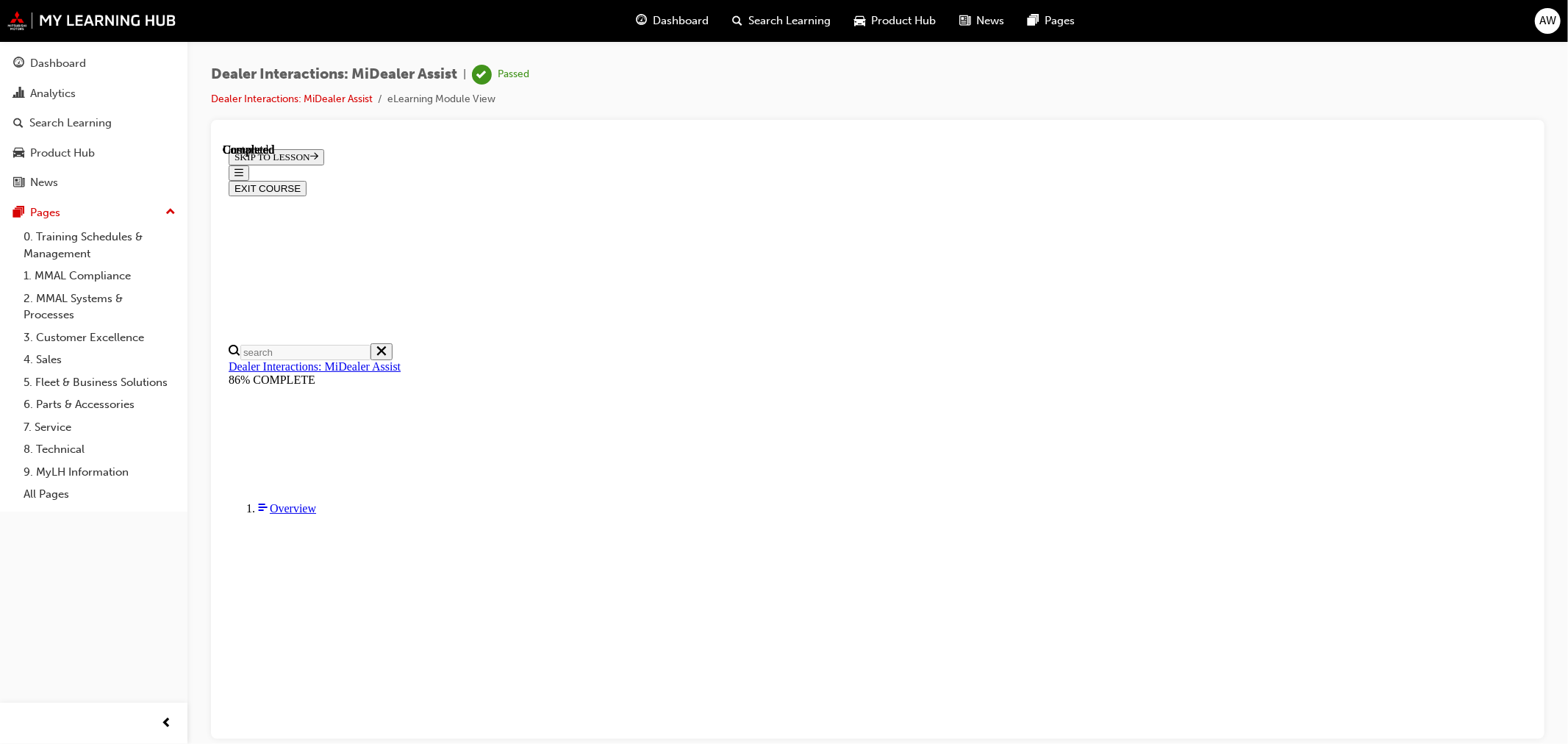
scroll to position [204, 0]
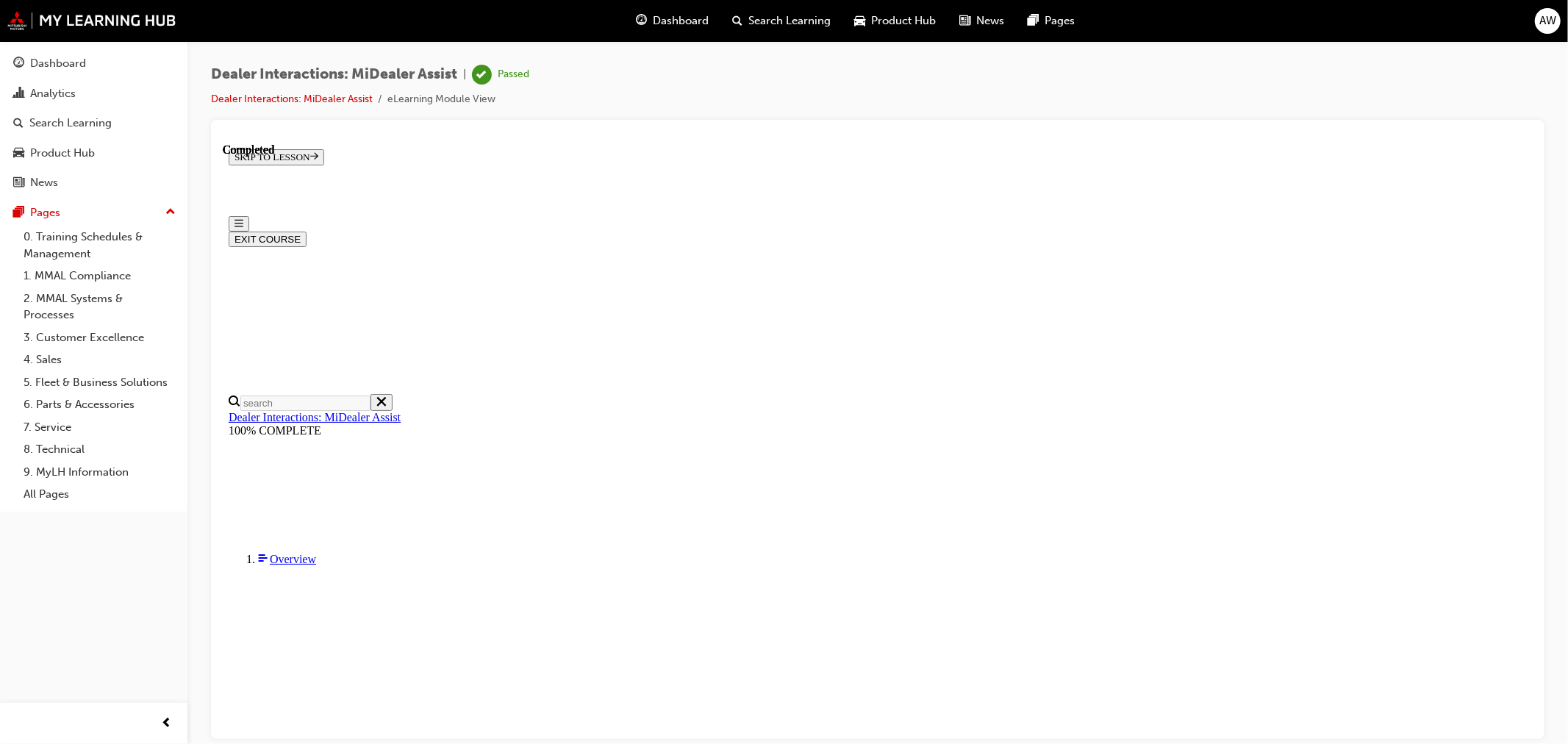
click at [305, 231] on button "EXIT COURSE" at bounding box center [266, 238] width 78 height 16
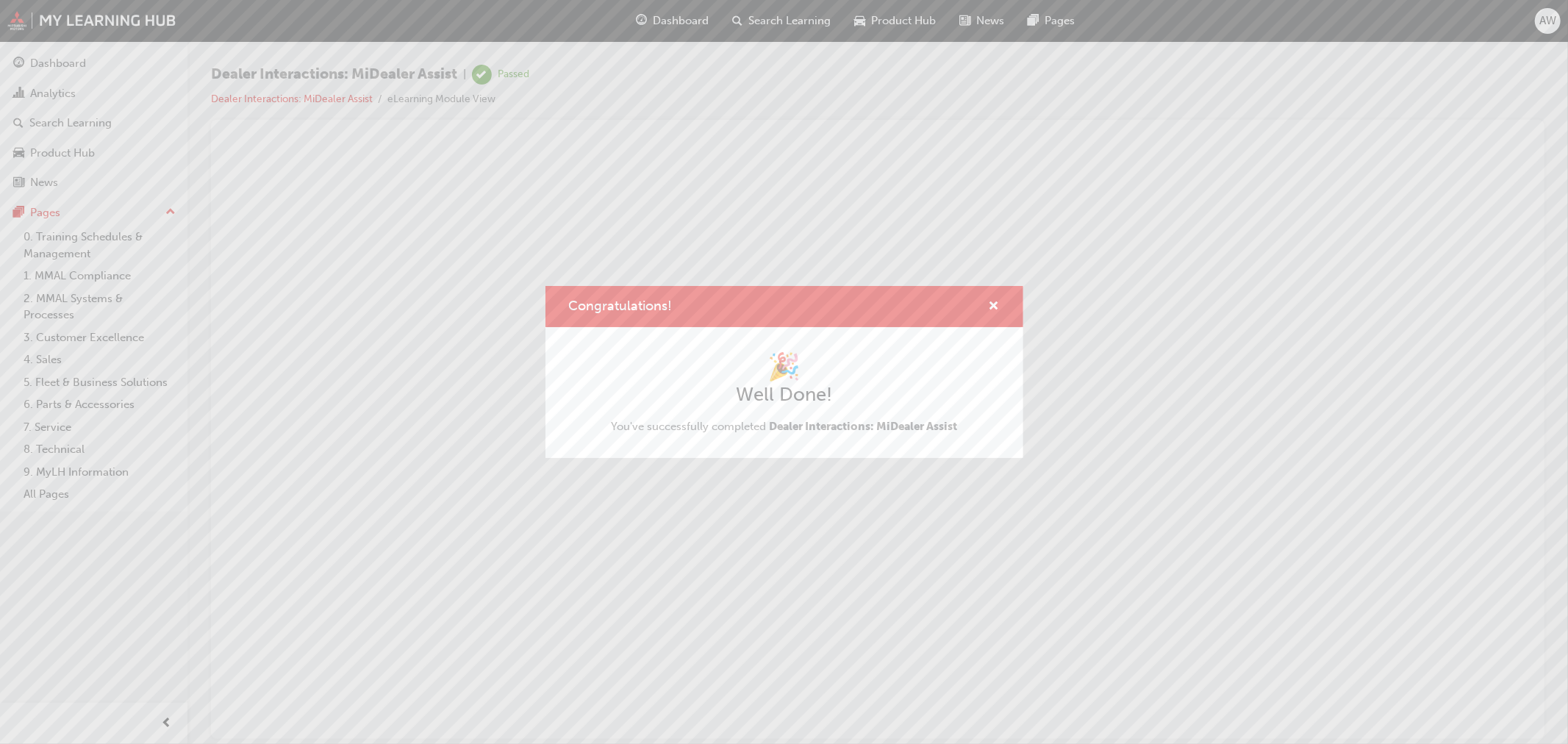
click at [65, 55] on div "Congratulations! 🎉 Well Done! You've successfully completed Dealer Interactions…" at bounding box center [784, 372] width 1568 height 744
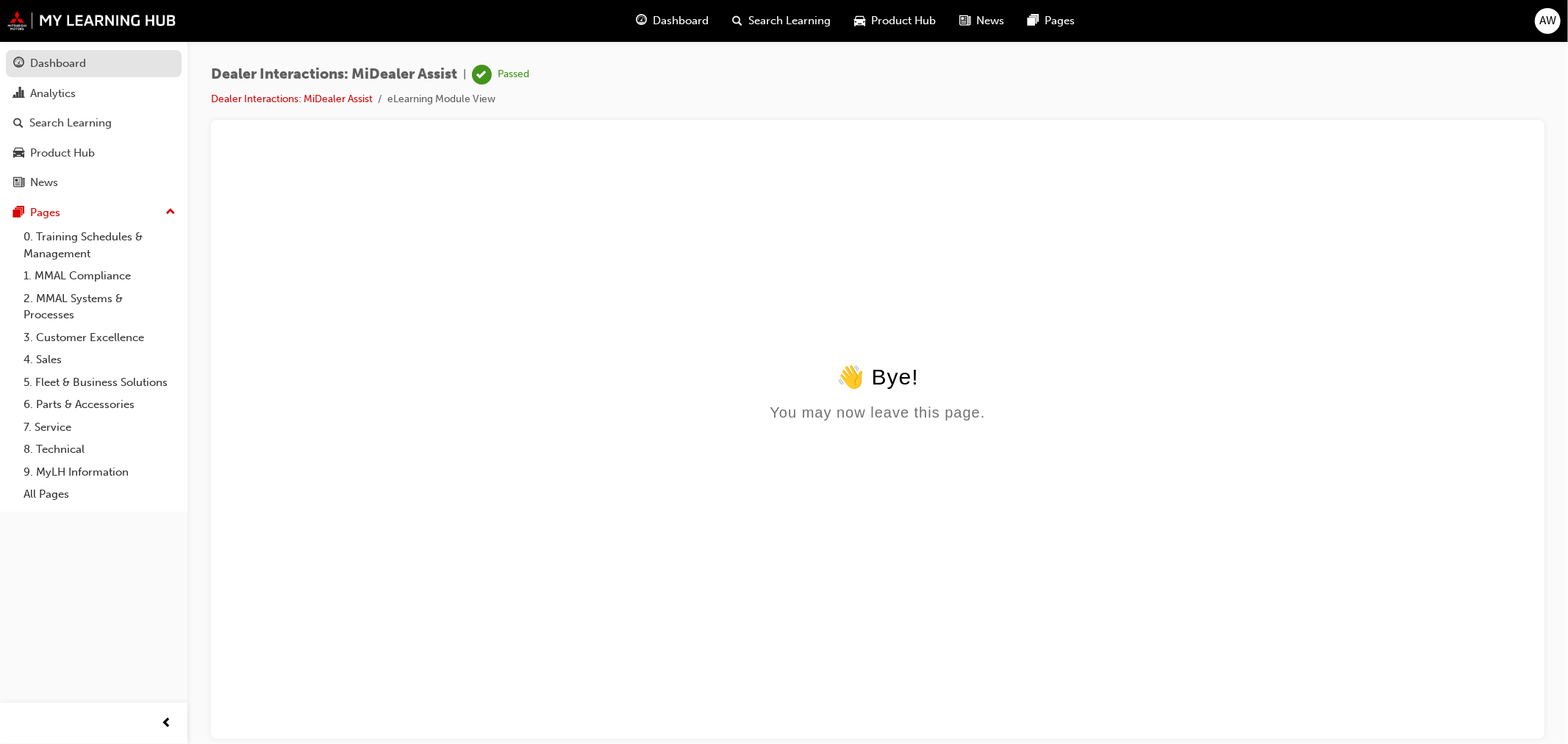
click at [54, 55] on div "Dashboard" at bounding box center [58, 63] width 56 height 17
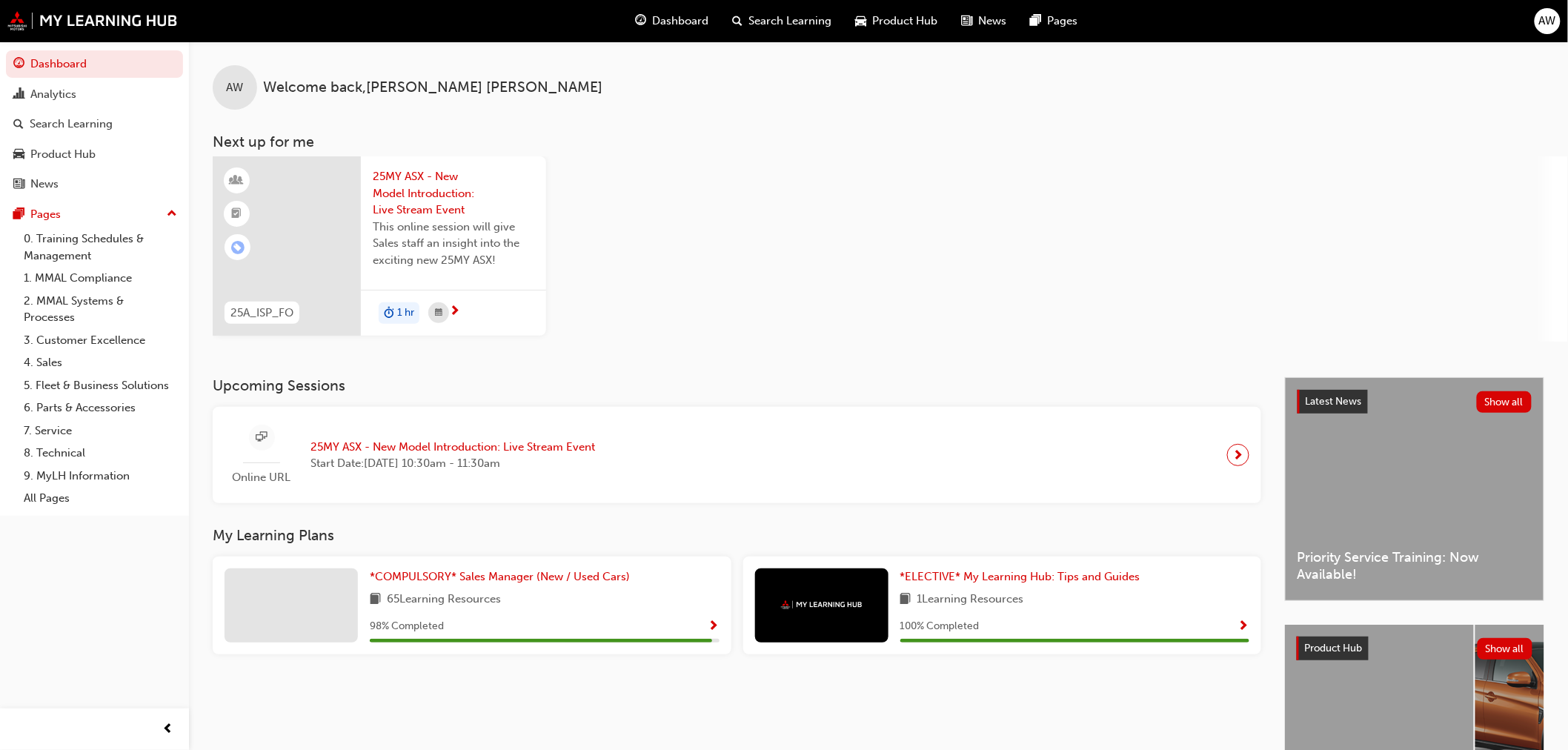
click at [455, 306] on span "next-icon" at bounding box center [454, 312] width 11 height 13
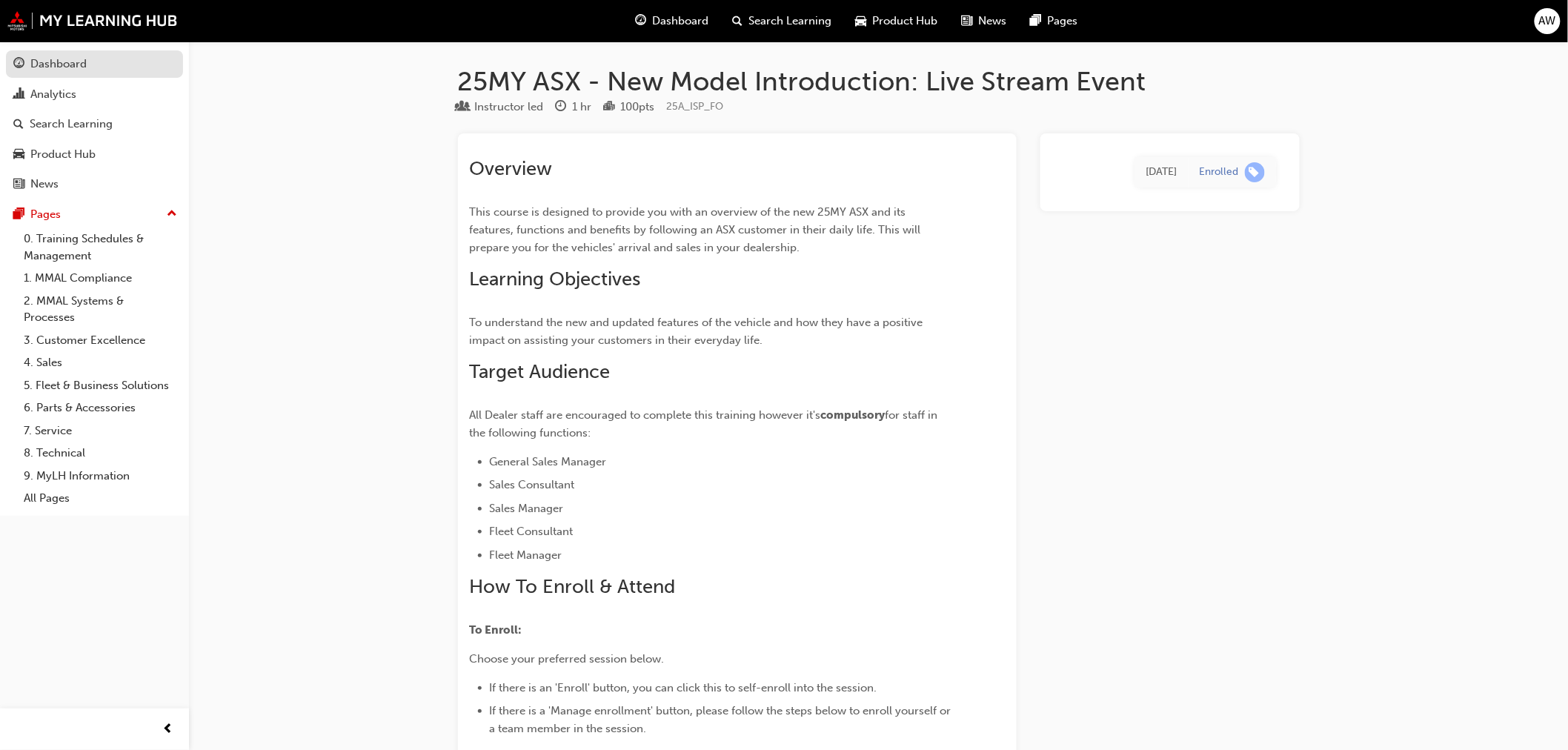
click at [47, 57] on div "Dashboard" at bounding box center [59, 64] width 57 height 17
